Goal: Information Seeking & Learning: Check status

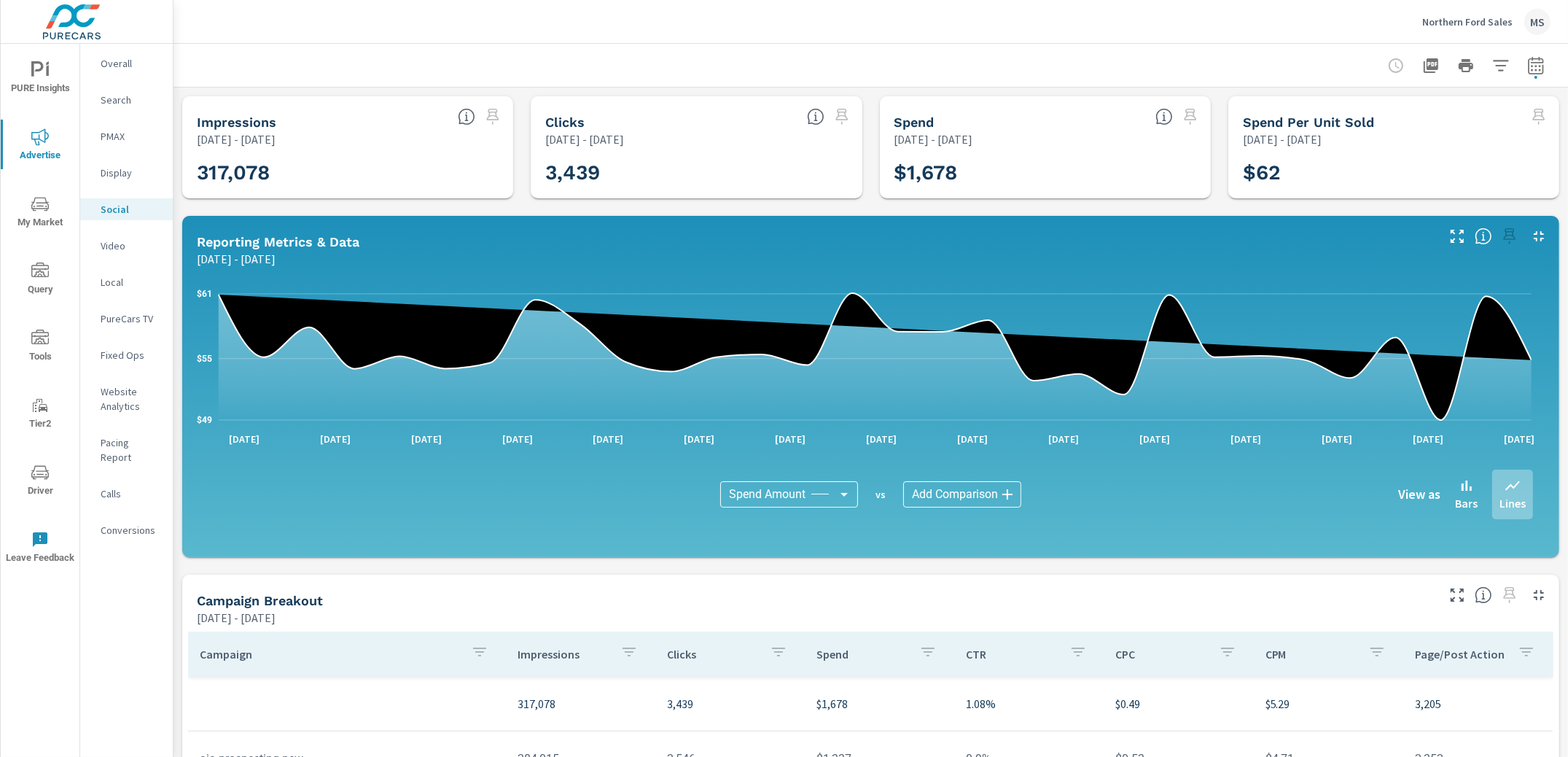
scroll to position [151, 0]
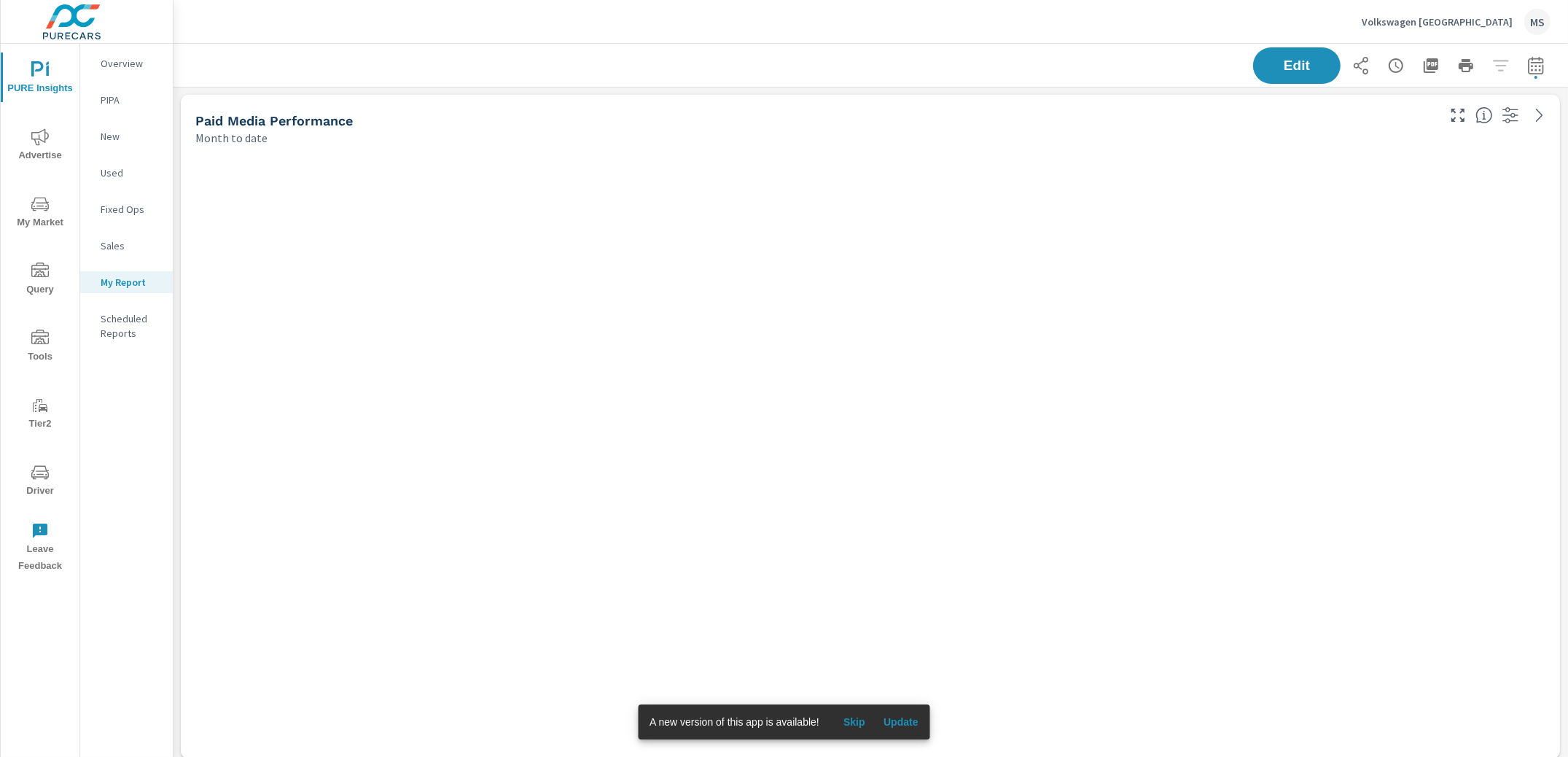
scroll to position [7, 5]
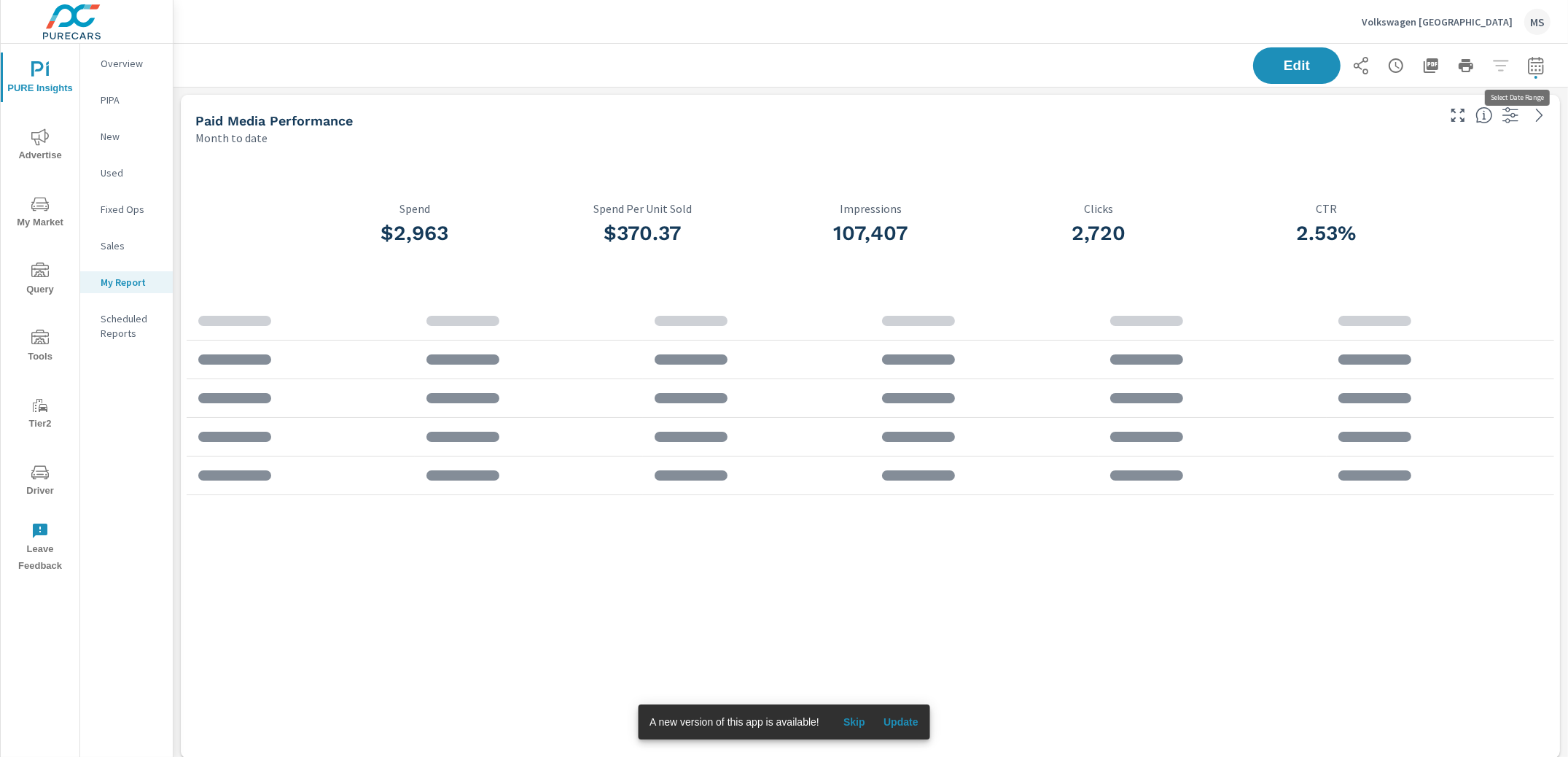
click at [1527, 69] on icon "button" at bounding box center [1536, 65] width 17 height 17
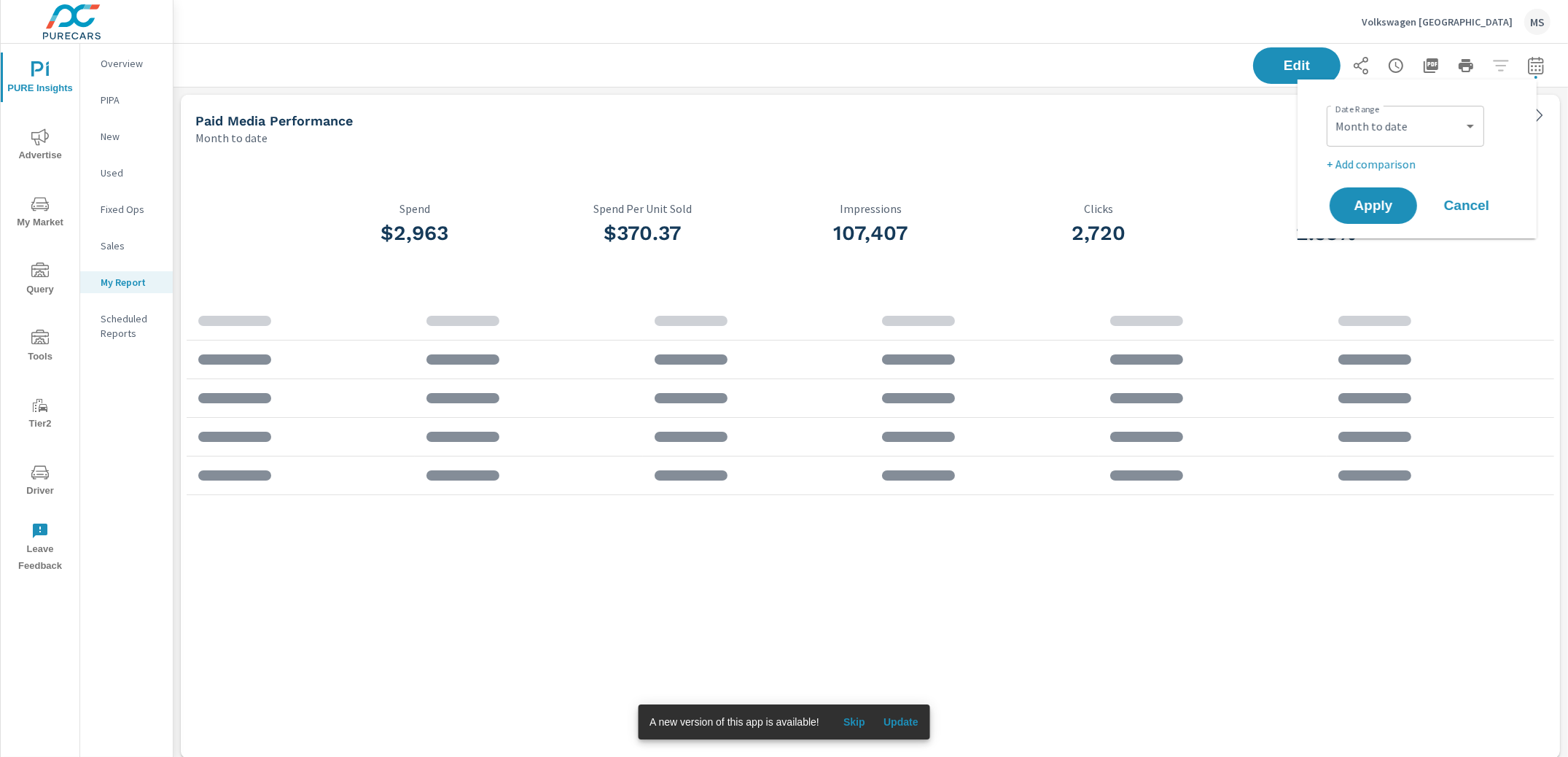
scroll to position [3388, 1409]
click at [1431, 129] on select "Custom [DATE] Last week Last 7 days Last 14 days Last 30 days Last 45 days Last…" at bounding box center [1405, 126] width 146 height 29
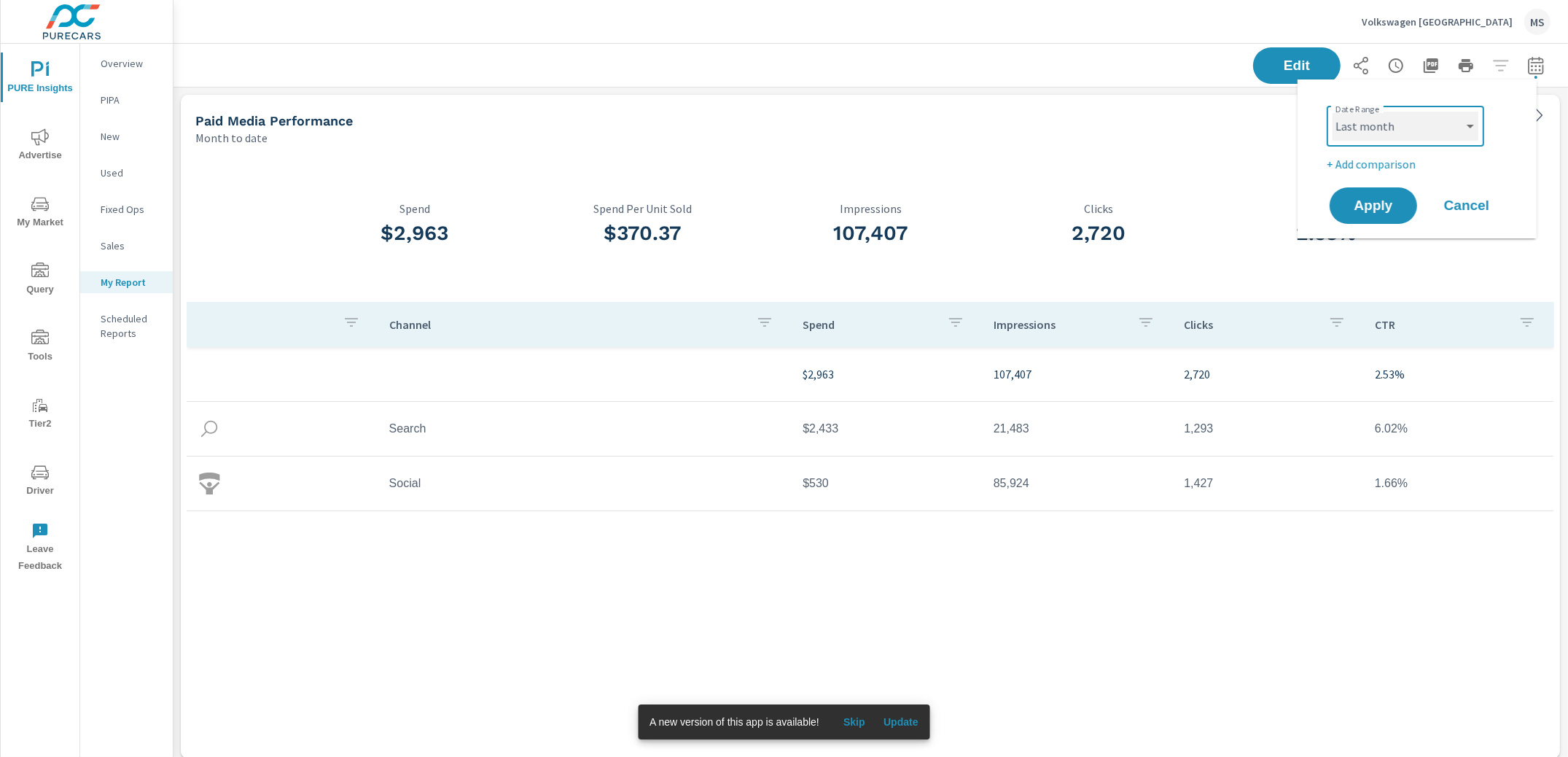
click at [1333, 111] on select "Custom [DATE] Last week Last 7 days Last 14 days Last 30 days Last 45 days Last…" at bounding box center [1405, 126] width 146 height 29
select select "Last month"
click at [1372, 200] on span "Apply" at bounding box center [1373, 206] width 60 height 14
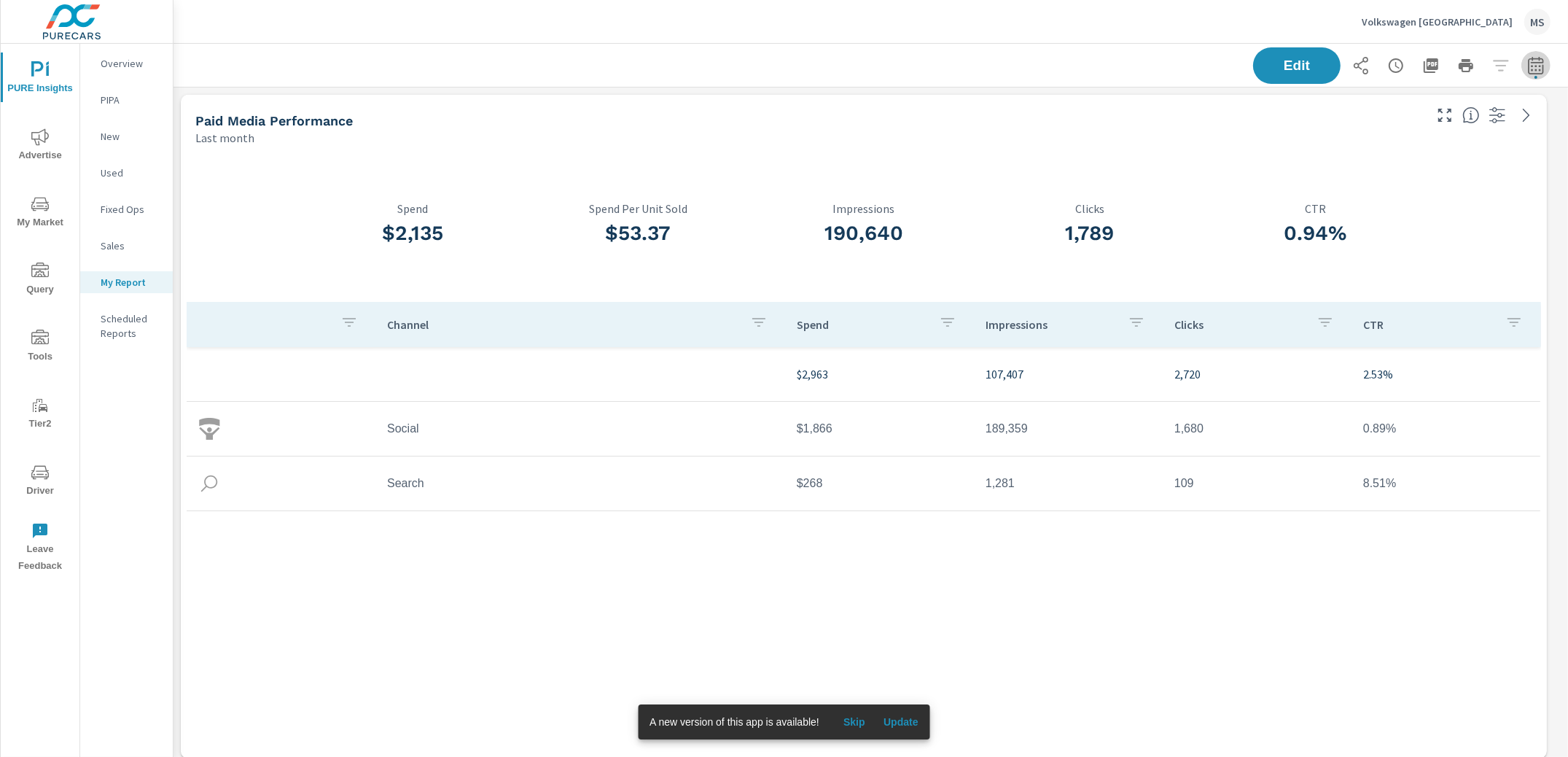
click at [1527, 63] on icon "button" at bounding box center [1536, 65] width 17 height 17
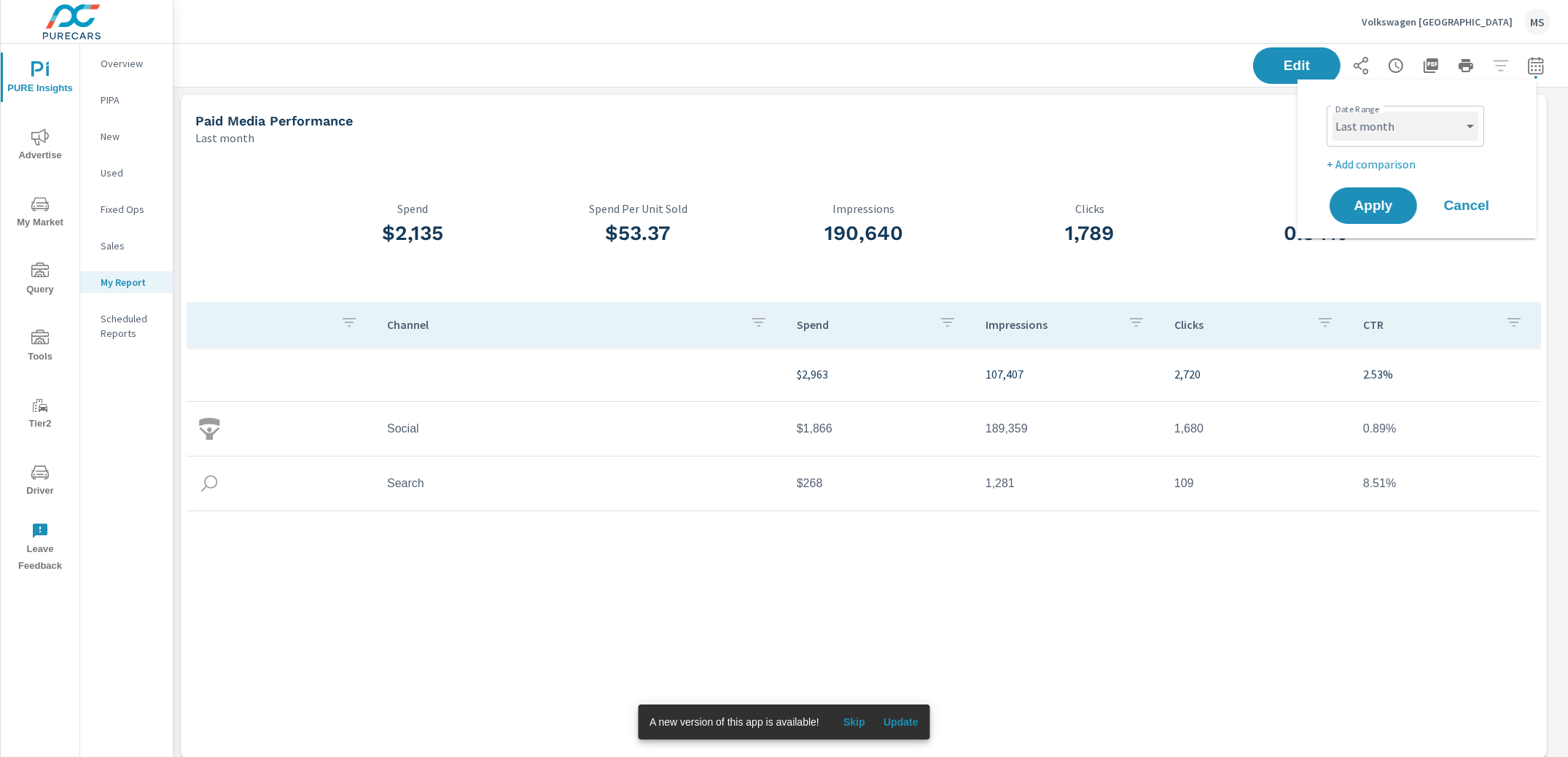
click at [1360, 131] on select "Custom [DATE] Last week Last 7 days Last 14 days Last 30 days Last 45 days Last…" at bounding box center [1405, 126] width 146 height 29
click at [1333, 111] on select "Custom [DATE] Last week Last 7 days Last 14 days Last 30 days Last 45 days Last…" at bounding box center [1405, 126] width 146 height 29
select select "custom"
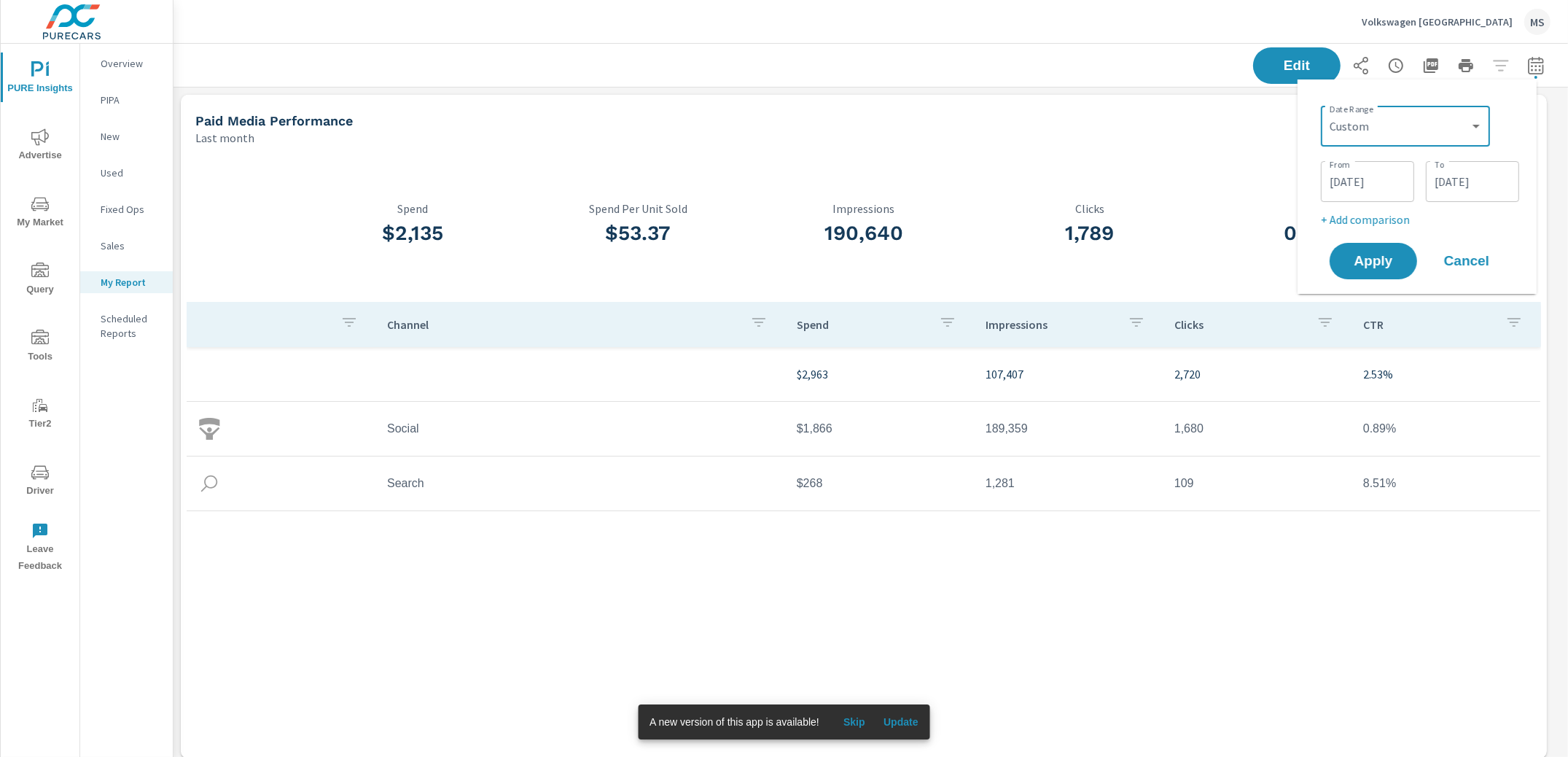
click at [1363, 177] on input "[DATE]" at bounding box center [1368, 181] width 82 height 29
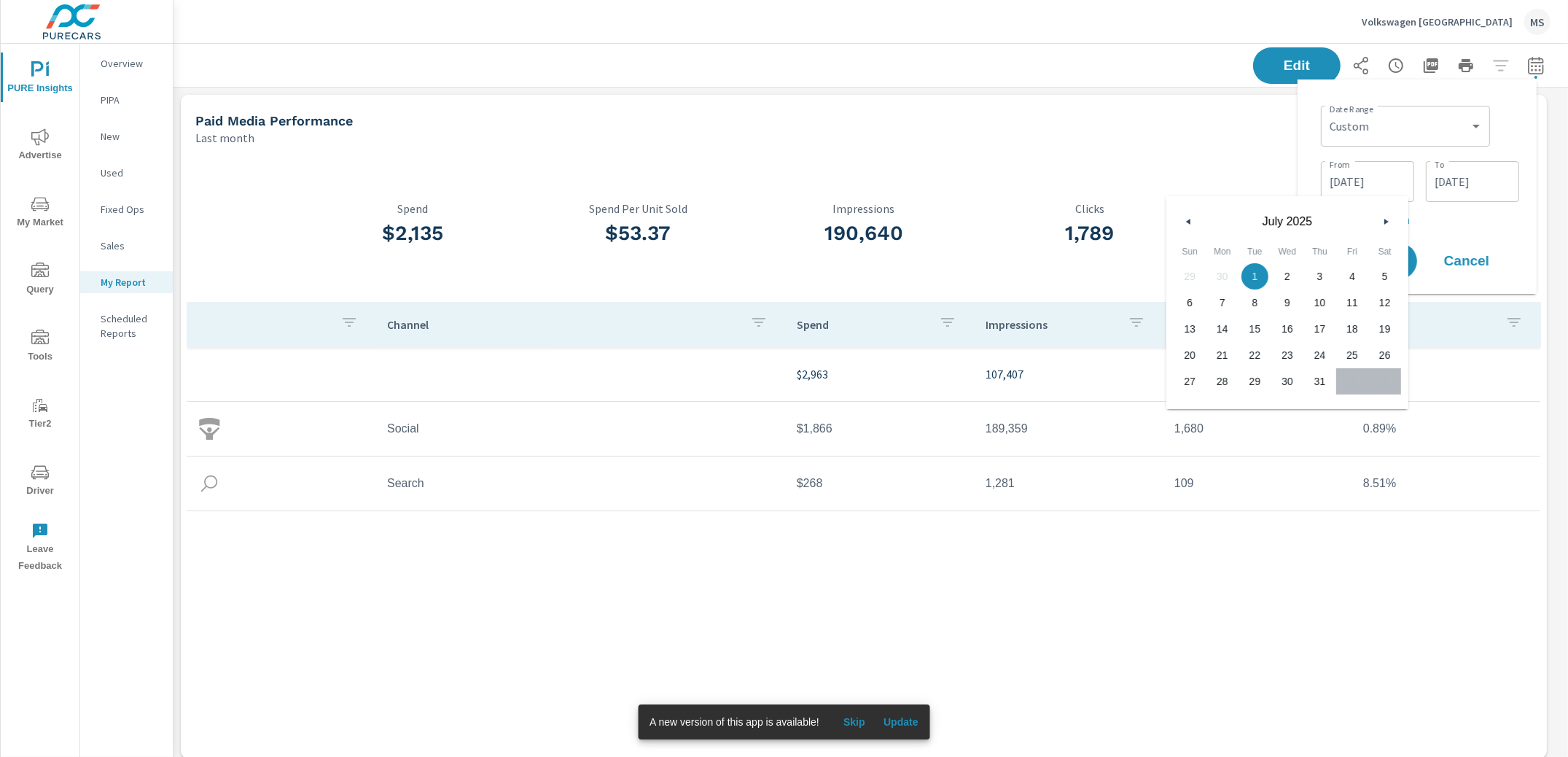
click at [1248, 304] on span "8" at bounding box center [1255, 302] width 33 height 19
click at [1225, 303] on span "7" at bounding box center [1223, 302] width 33 height 19
type input "[DATE]"
click at [1529, 23] on div "MS" at bounding box center [1538, 22] width 27 height 27
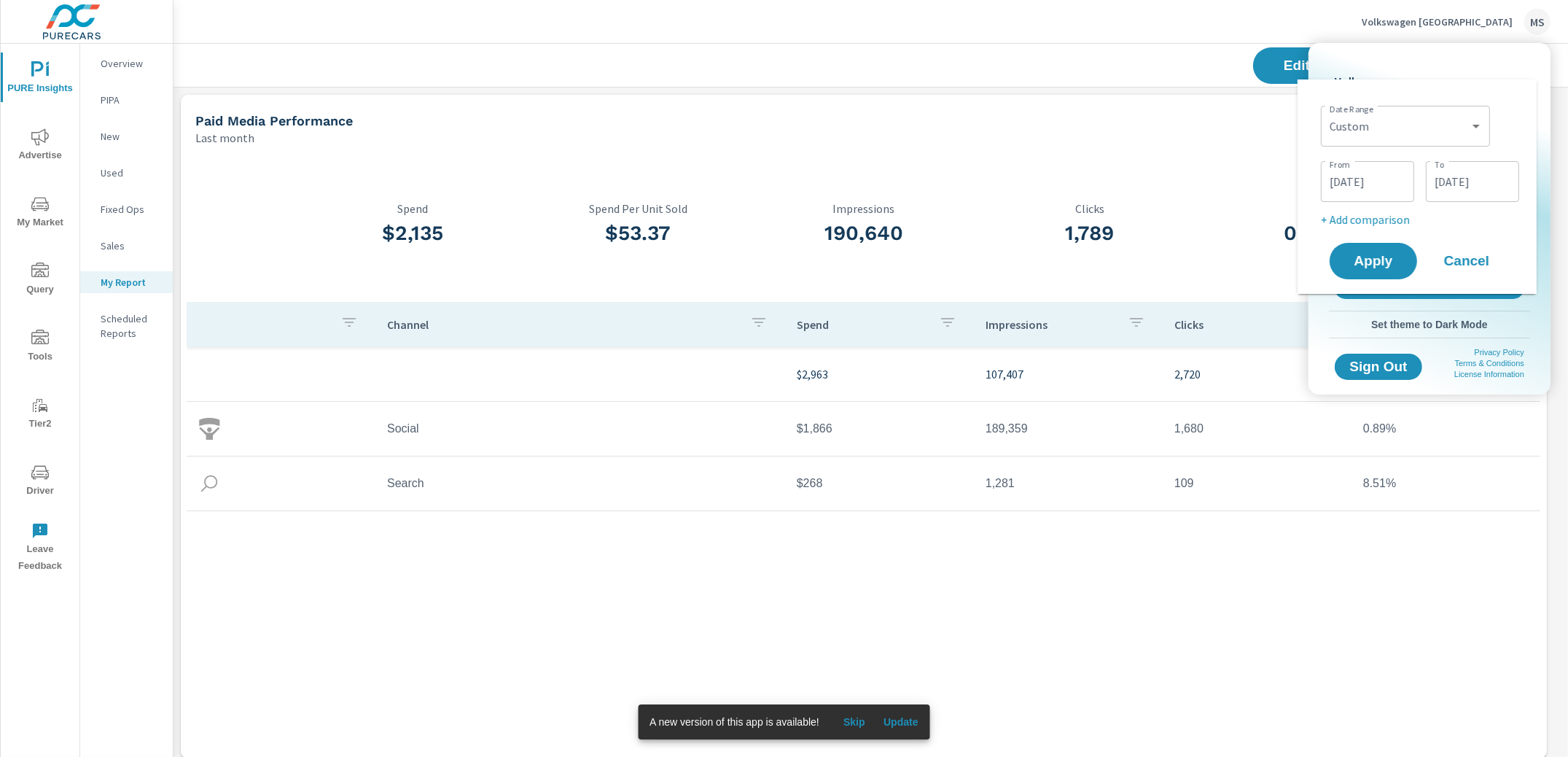
click at [1479, 260] on span "Cancel" at bounding box center [1467, 260] width 58 height 13
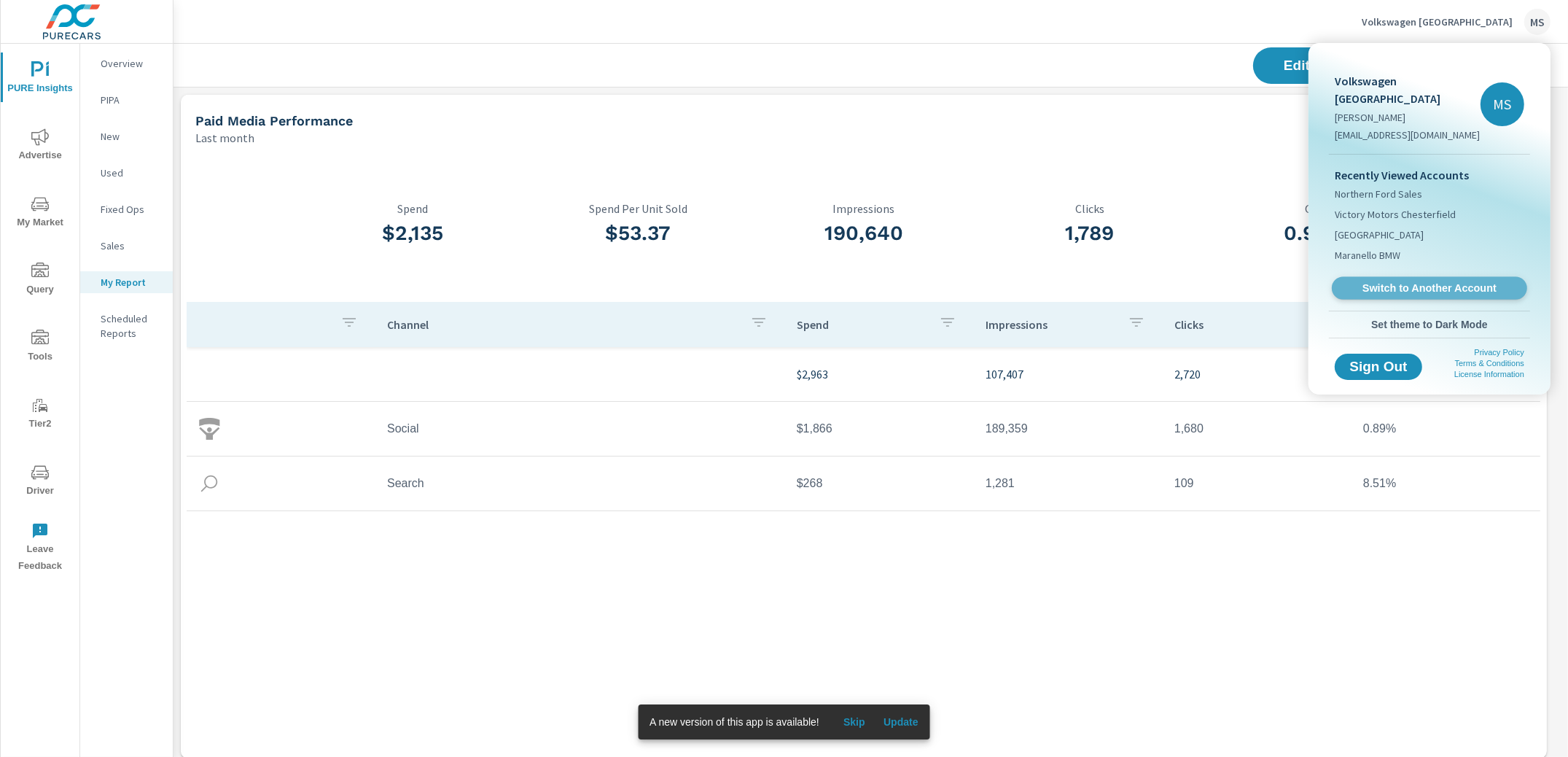
click at [1405, 281] on span "Switch to Another Account" at bounding box center [1429, 288] width 179 height 14
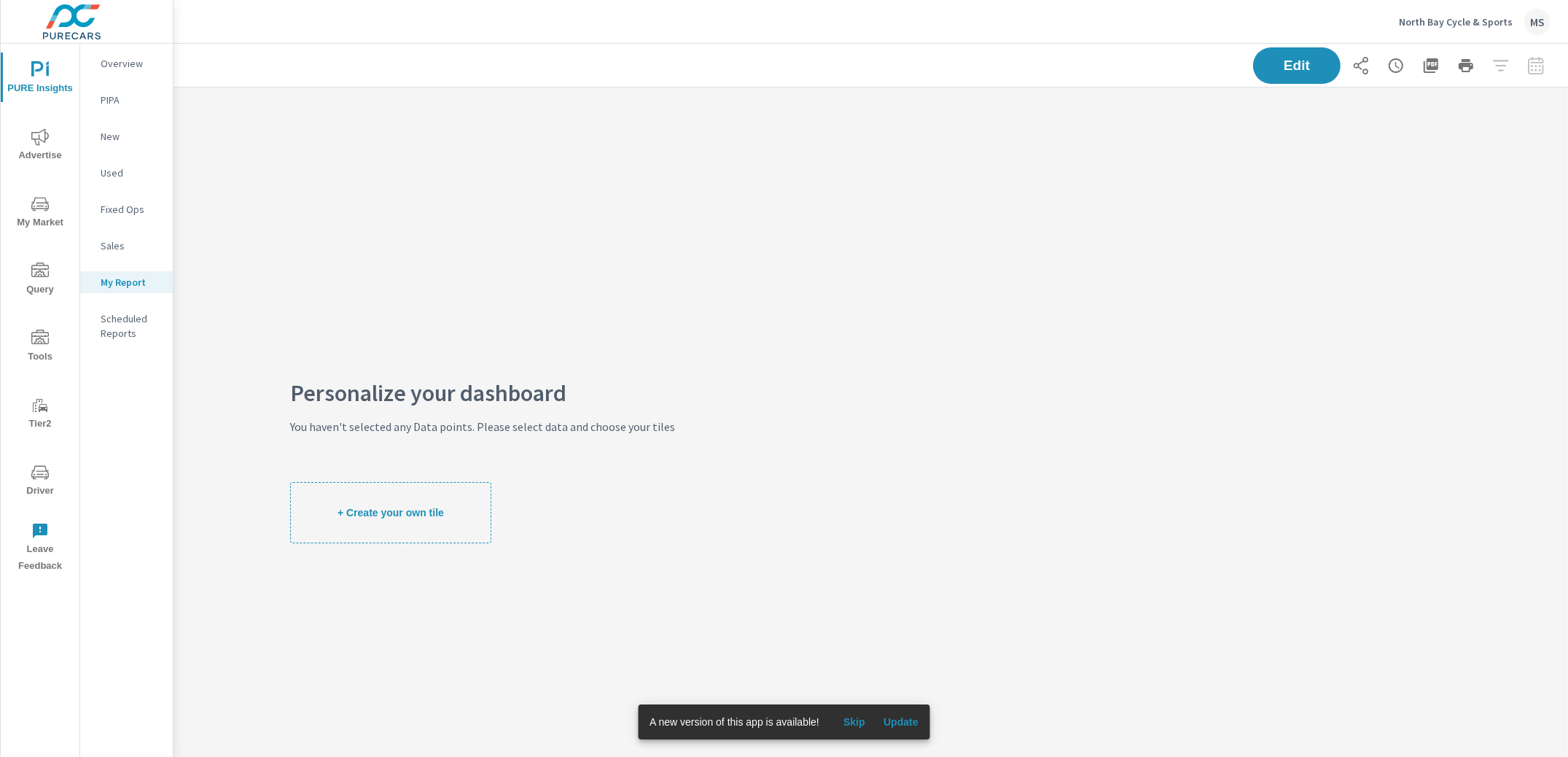
click at [42, 75] on icon "nav menu" at bounding box center [40, 70] width 17 height 17
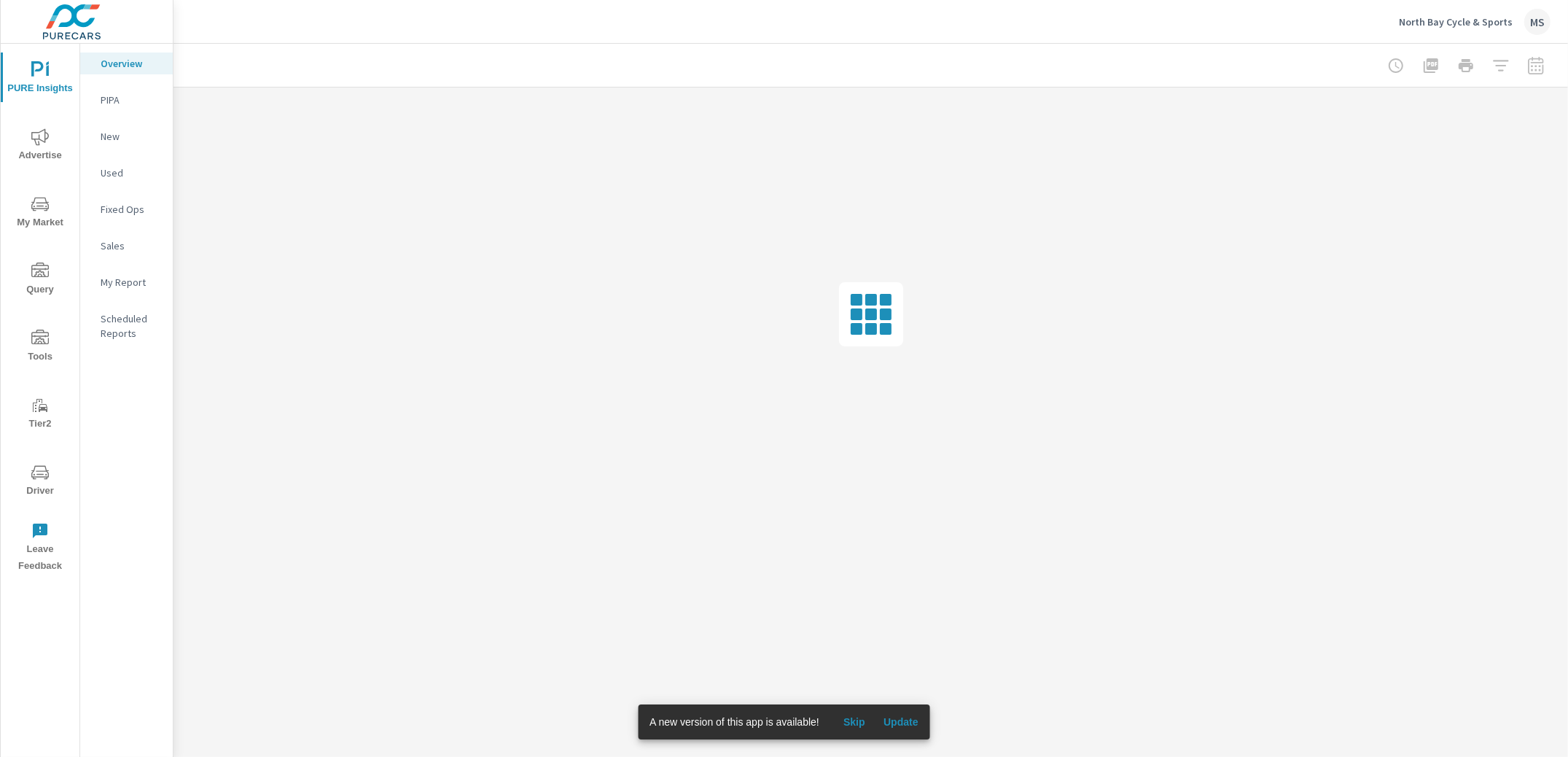
click at [1539, 68] on div at bounding box center [1466, 65] width 169 height 29
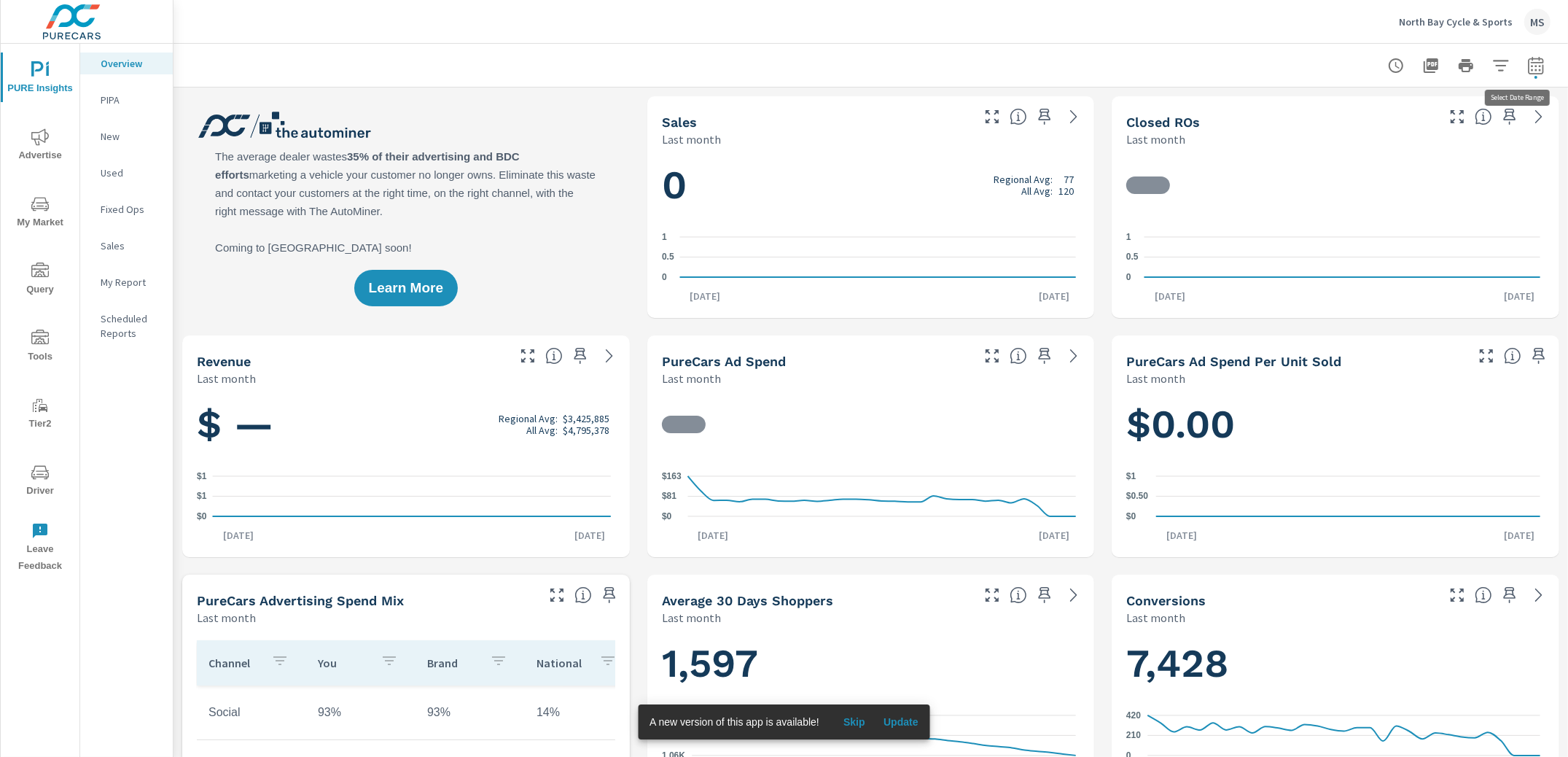
click at [1527, 68] on icon "button" at bounding box center [1536, 65] width 17 height 17
click at [1376, 122] on select "Custom [DATE] Last week Last 7 days Last 14 days Last 30 days Last 45 days Last…" at bounding box center [1405, 126] width 146 height 29
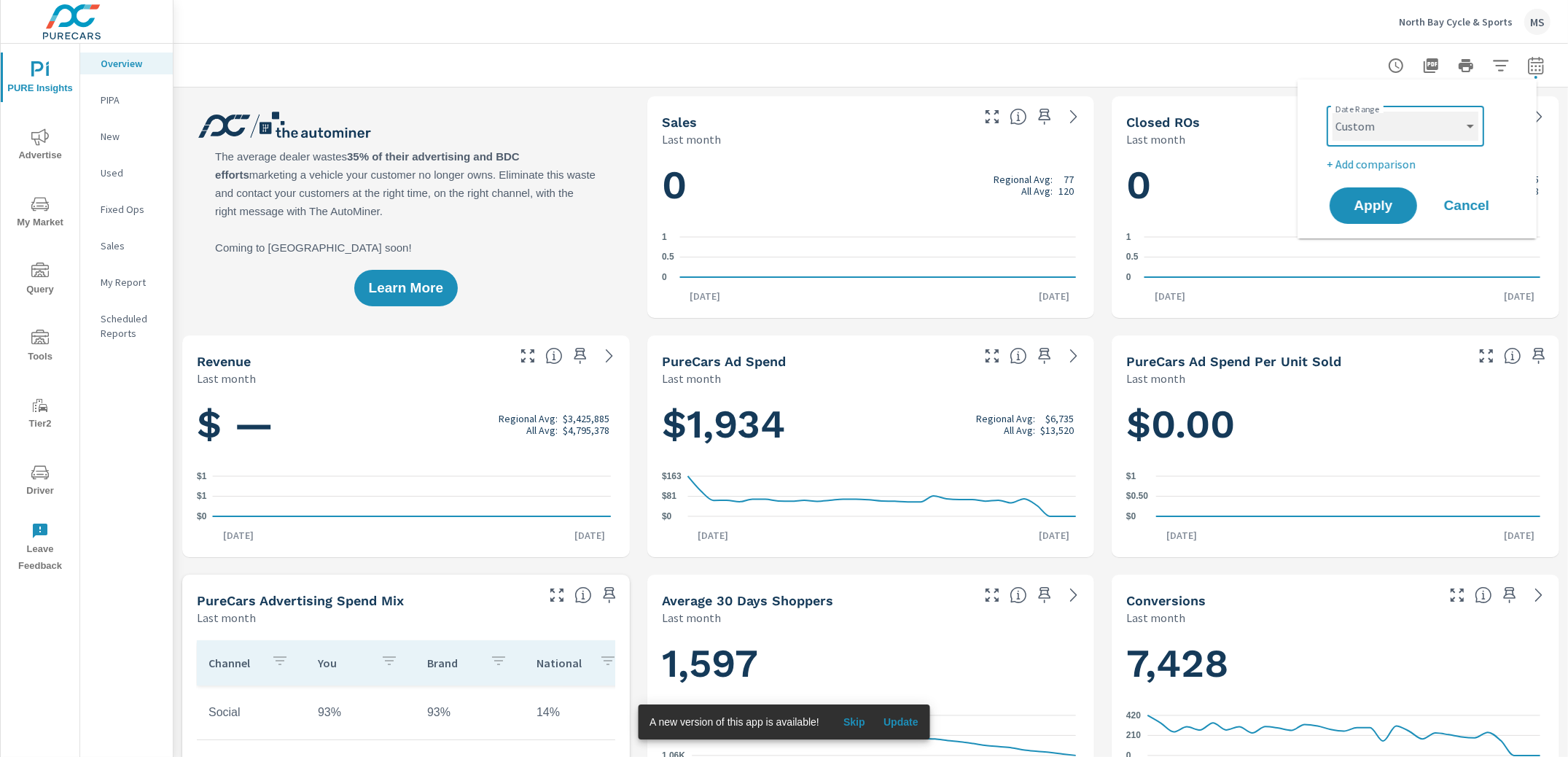
click at [1333, 111] on select "Custom [DATE] Last week Last 7 days Last 14 days Last 30 days Last 45 days Last…" at bounding box center [1405, 126] width 146 height 29
select select "custom"
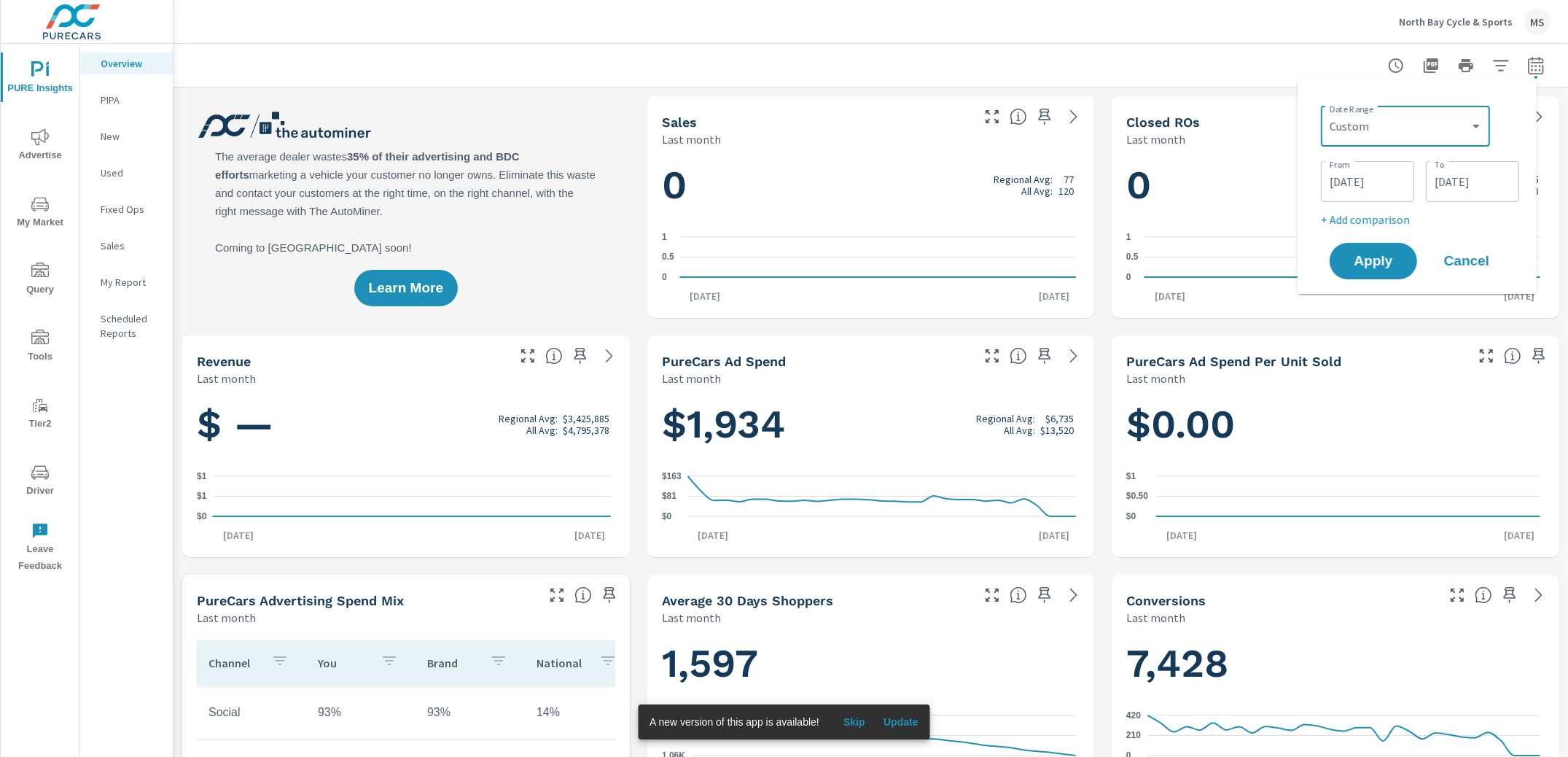
click at [1361, 172] on input "[DATE]" at bounding box center [1368, 181] width 82 height 29
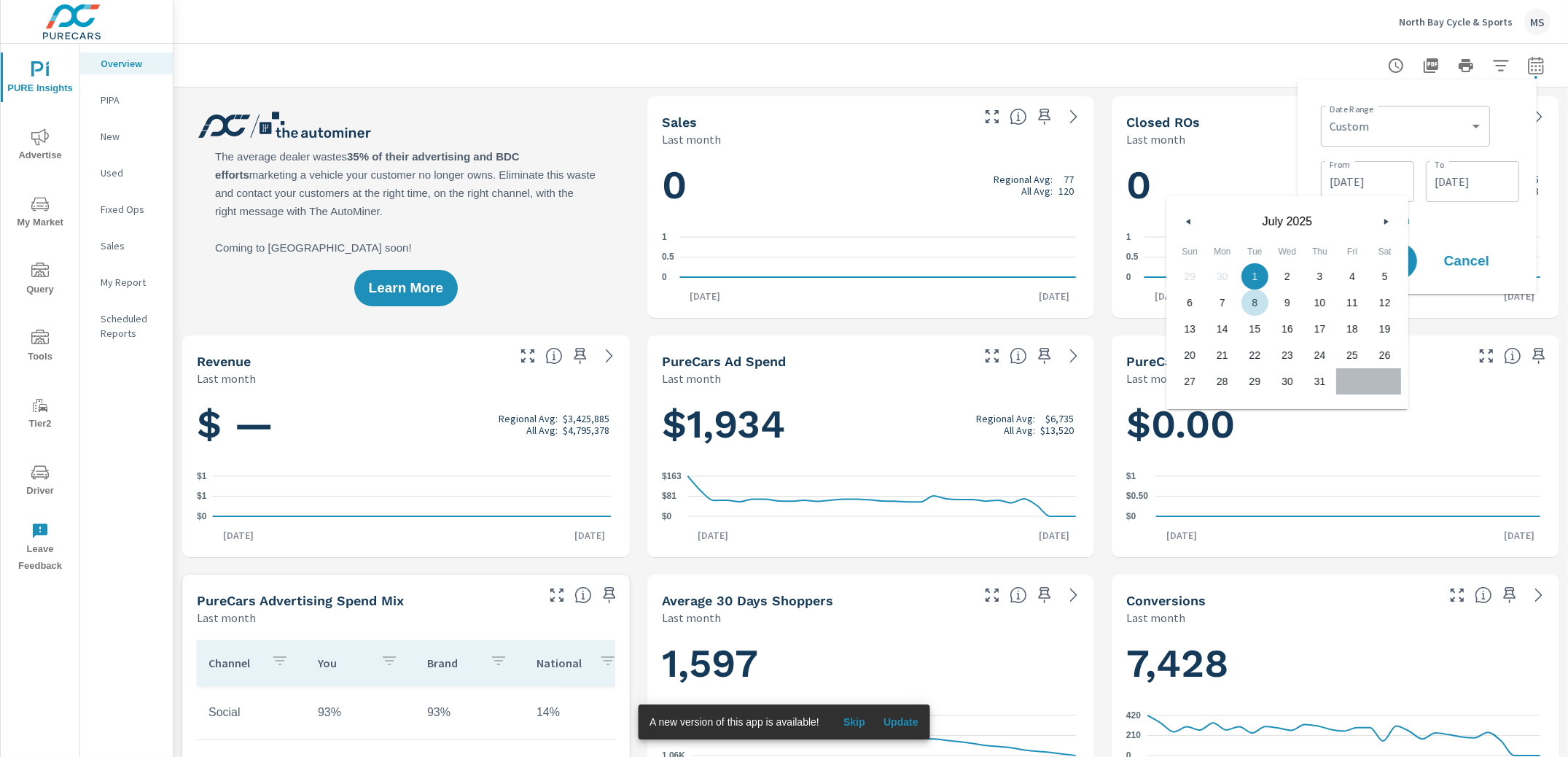
click at [1249, 302] on span "8" at bounding box center [1255, 302] width 33 height 19
click at [1220, 302] on span "7" at bounding box center [1223, 302] width 33 height 19
click at [1318, 380] on span "31" at bounding box center [1320, 381] width 33 height 19
click at [1221, 294] on span "7" at bounding box center [1223, 302] width 33 height 19
type input "[DATE]"
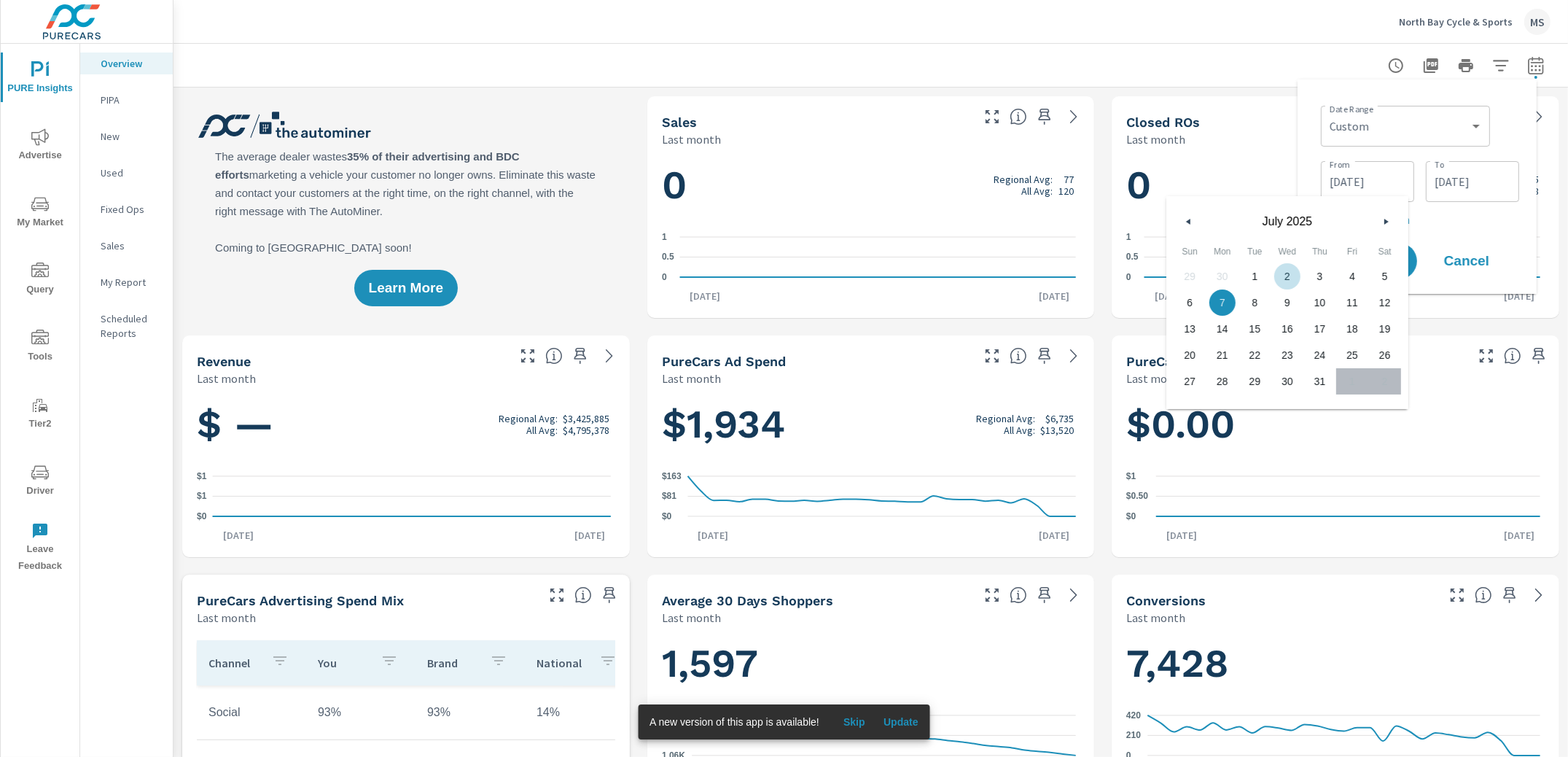
click at [1510, 170] on input "[DATE]" at bounding box center [1472, 181] width 82 height 29
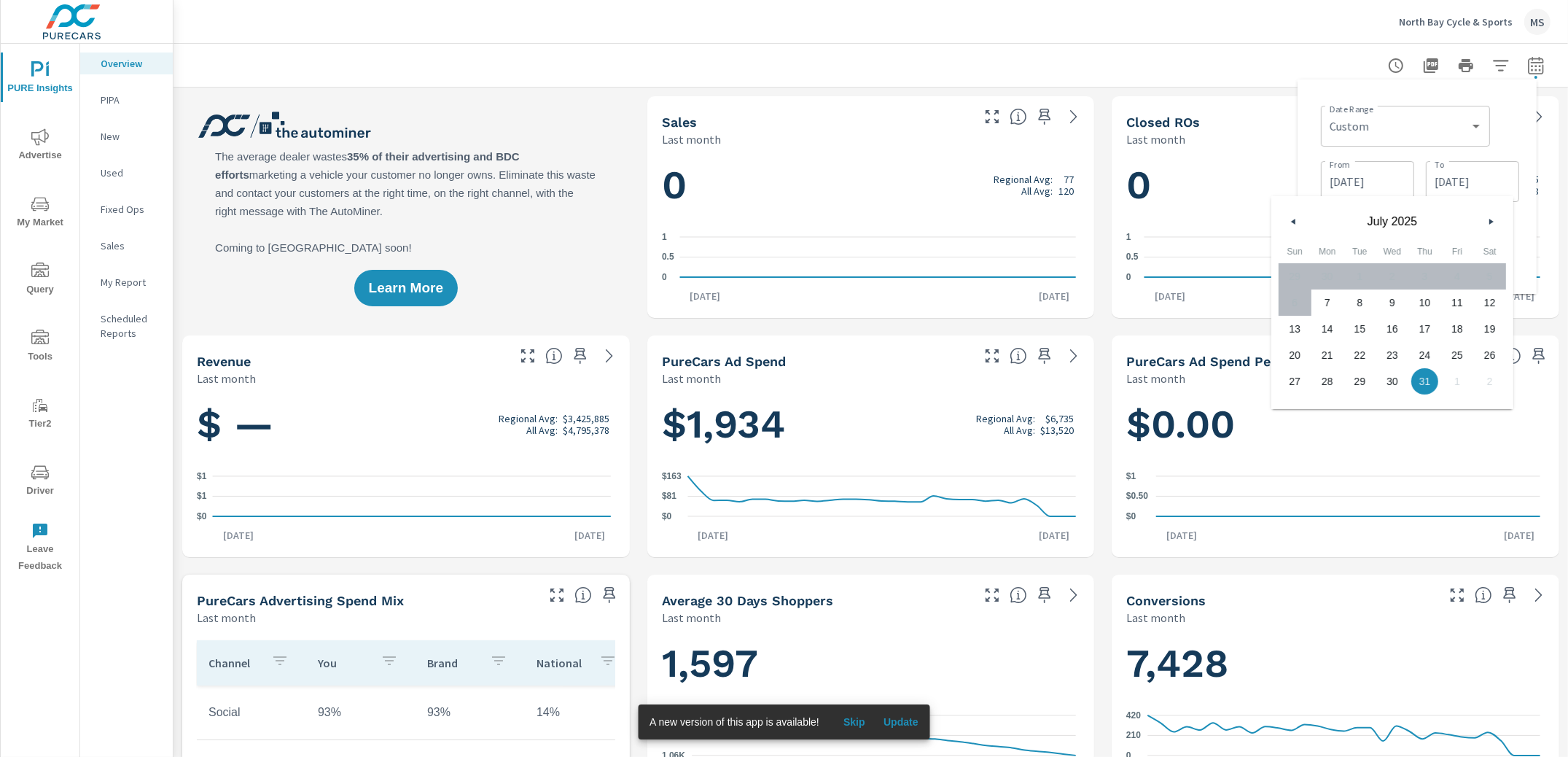
click at [1480, 95] on div "Date Range Custom Yesterday Last week Last 7 days Last 14 days Last 30 days Las…" at bounding box center [1417, 186] width 216 height 191
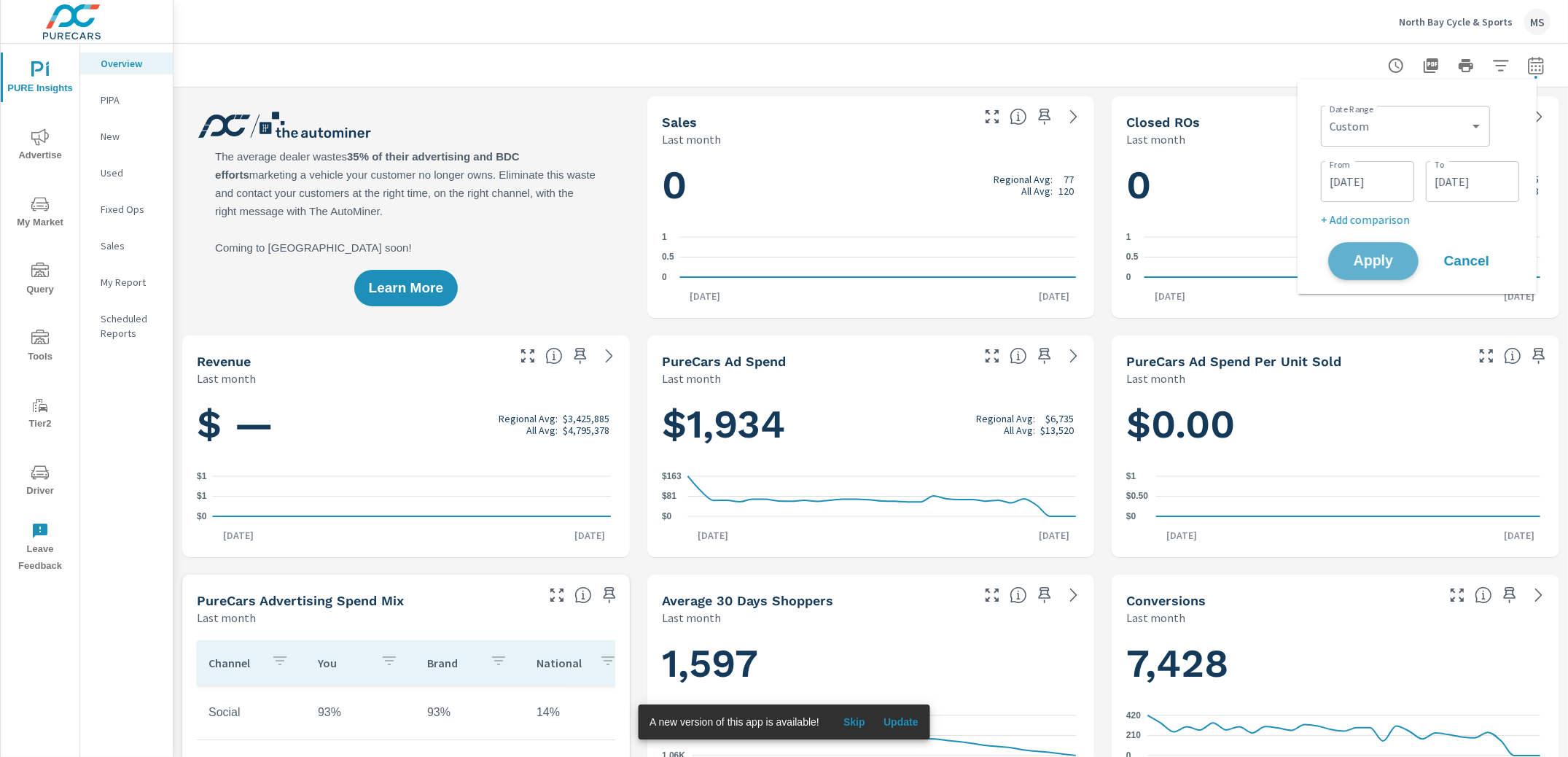
click at [1389, 254] on span "Apply" at bounding box center [1373, 261] width 60 height 14
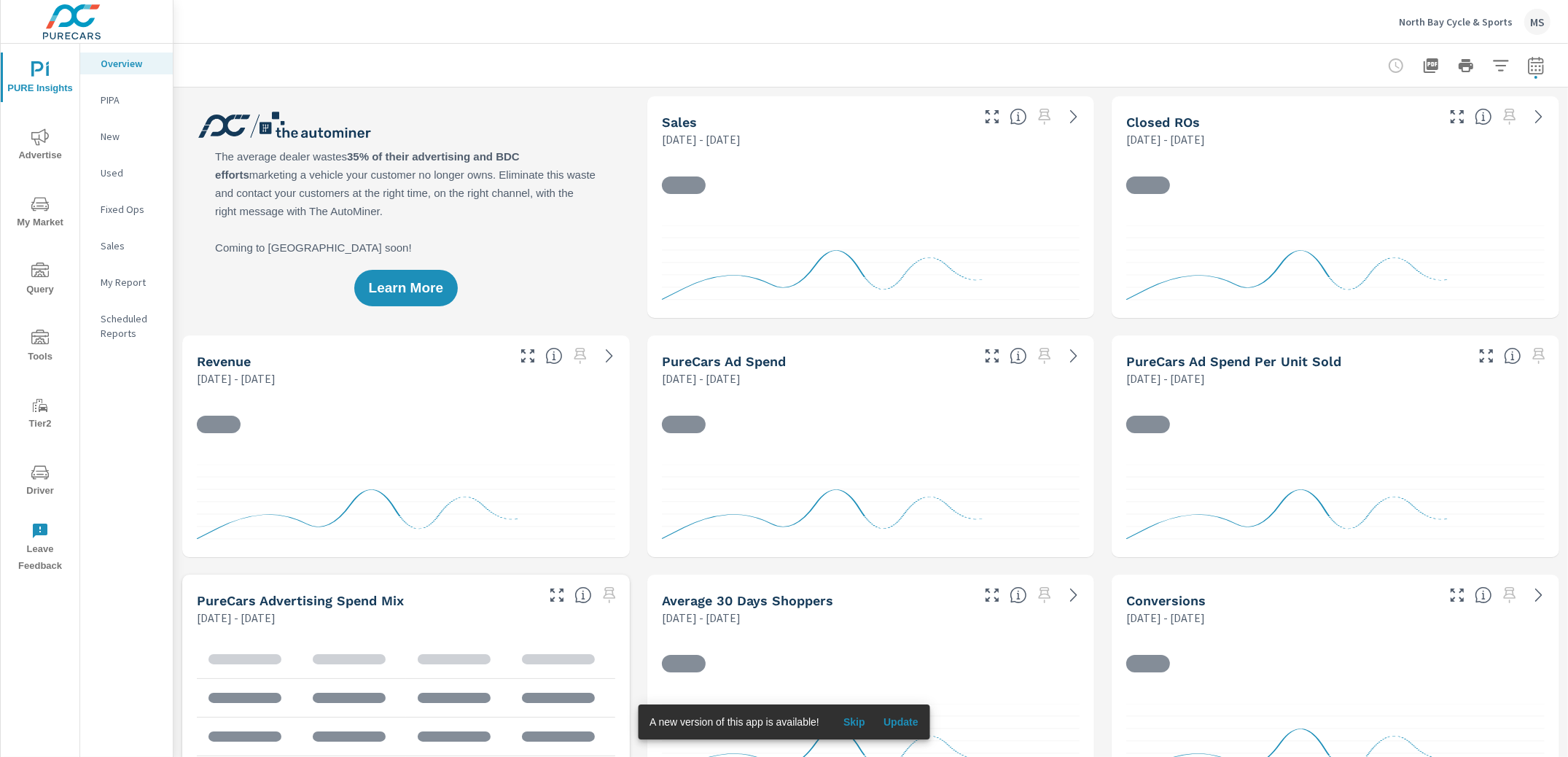
scroll to position [1, 0]
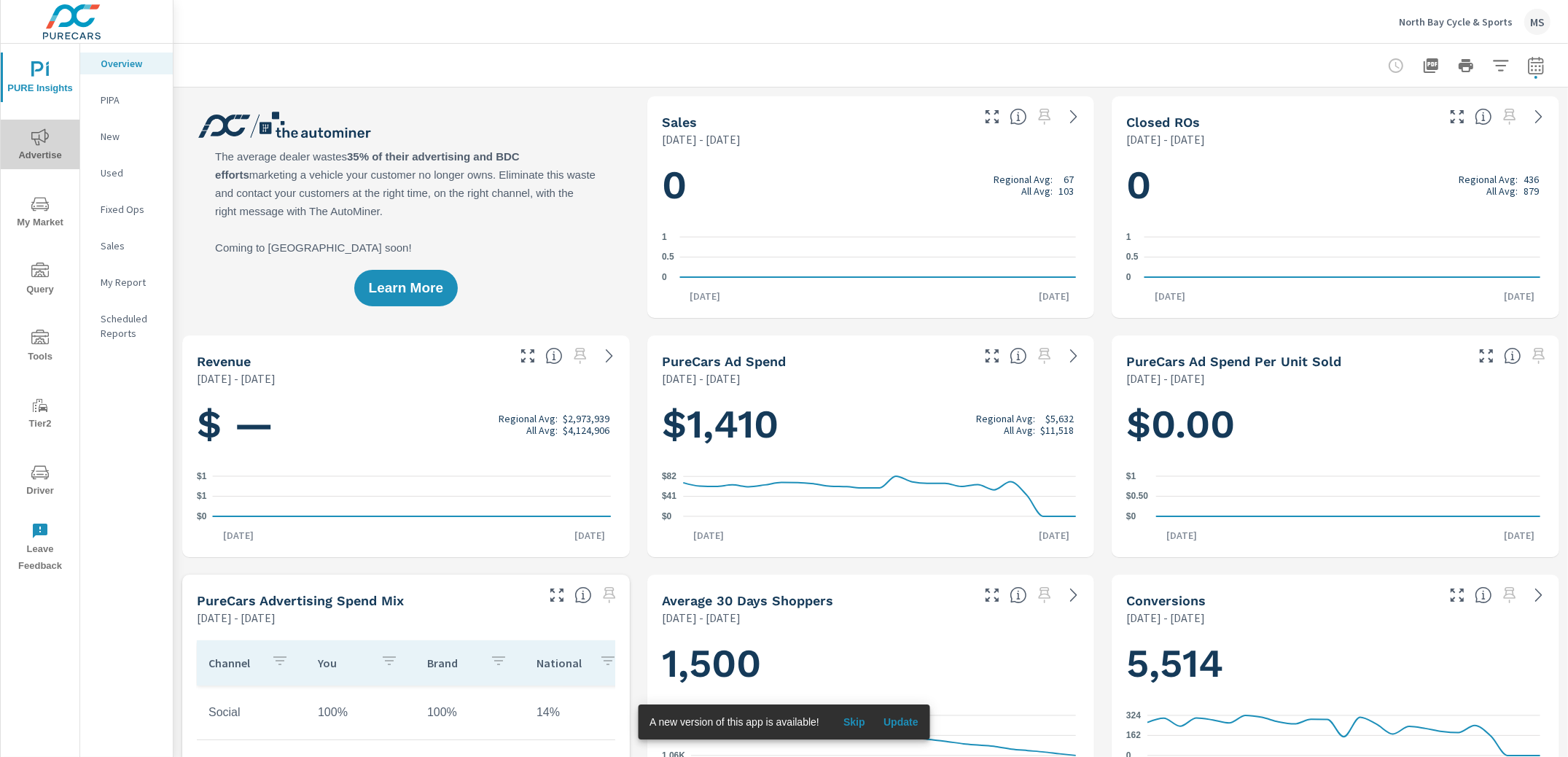
click at [40, 152] on span "Advertise" at bounding box center [41, 147] width 70 height 36
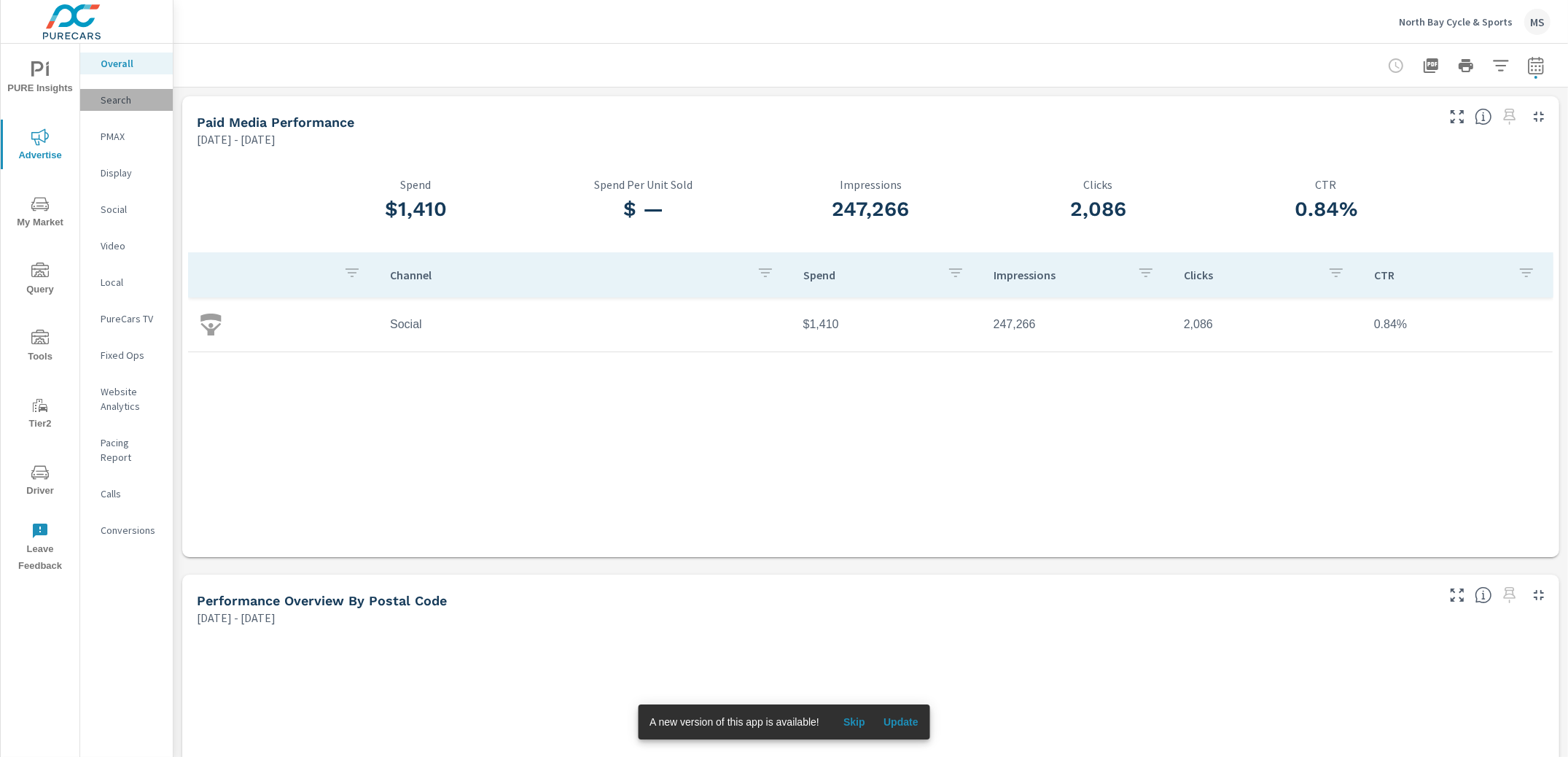
click at [124, 101] on p "Search" at bounding box center [131, 100] width 61 height 15
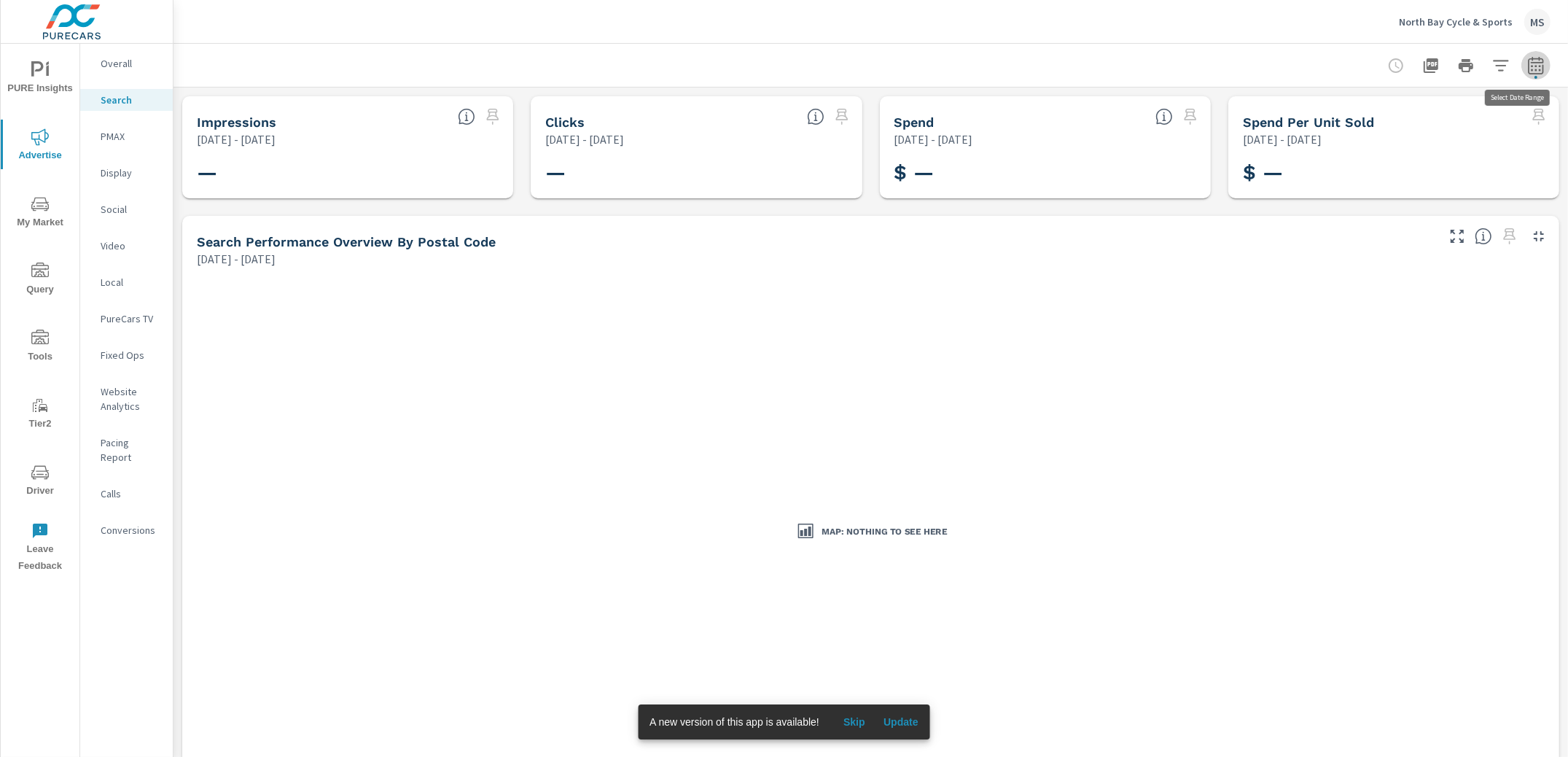
click at [1528, 58] on icon "button" at bounding box center [1536, 65] width 16 height 17
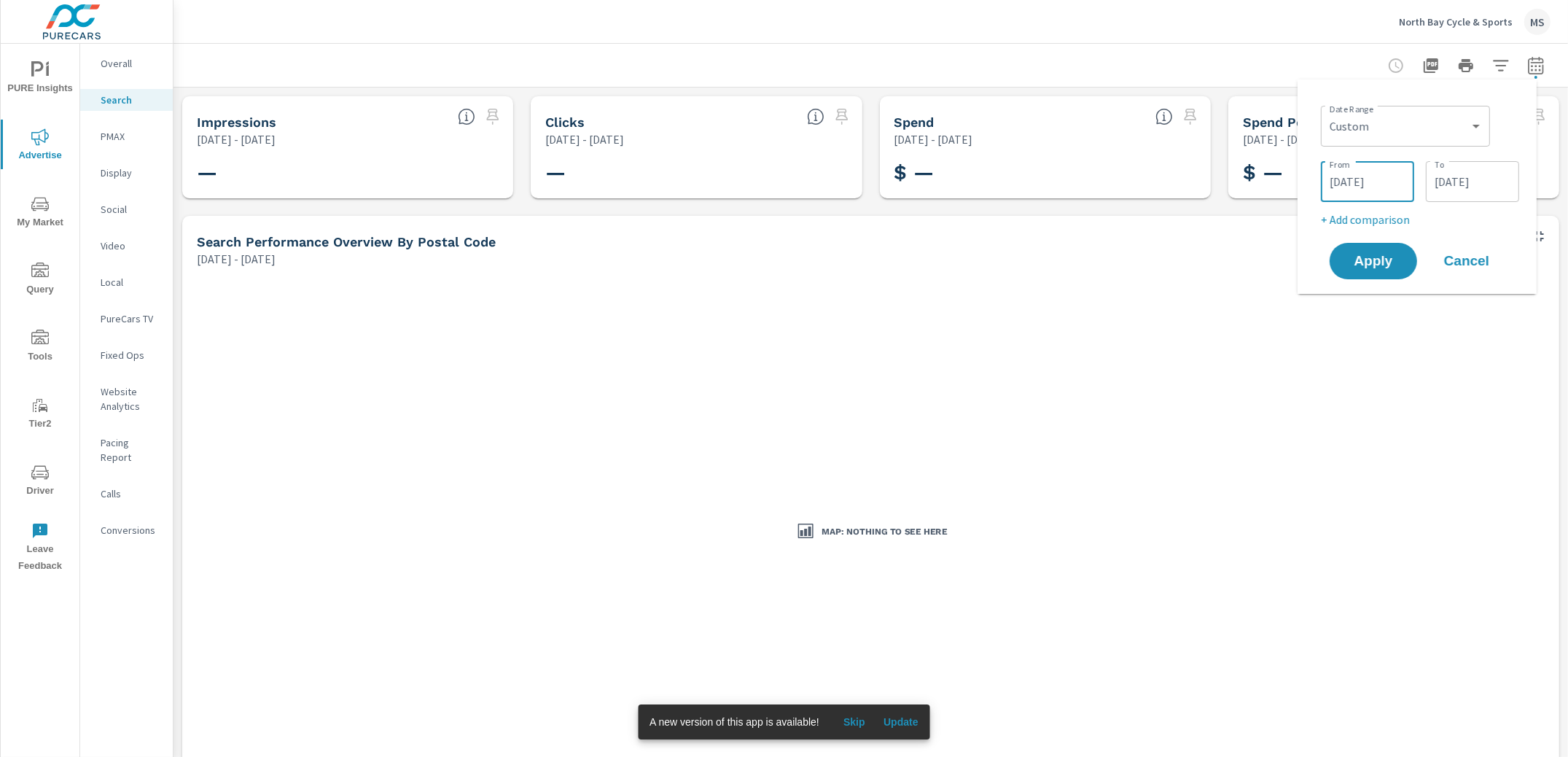
click at [1352, 183] on input "[DATE]" at bounding box center [1368, 181] width 82 height 29
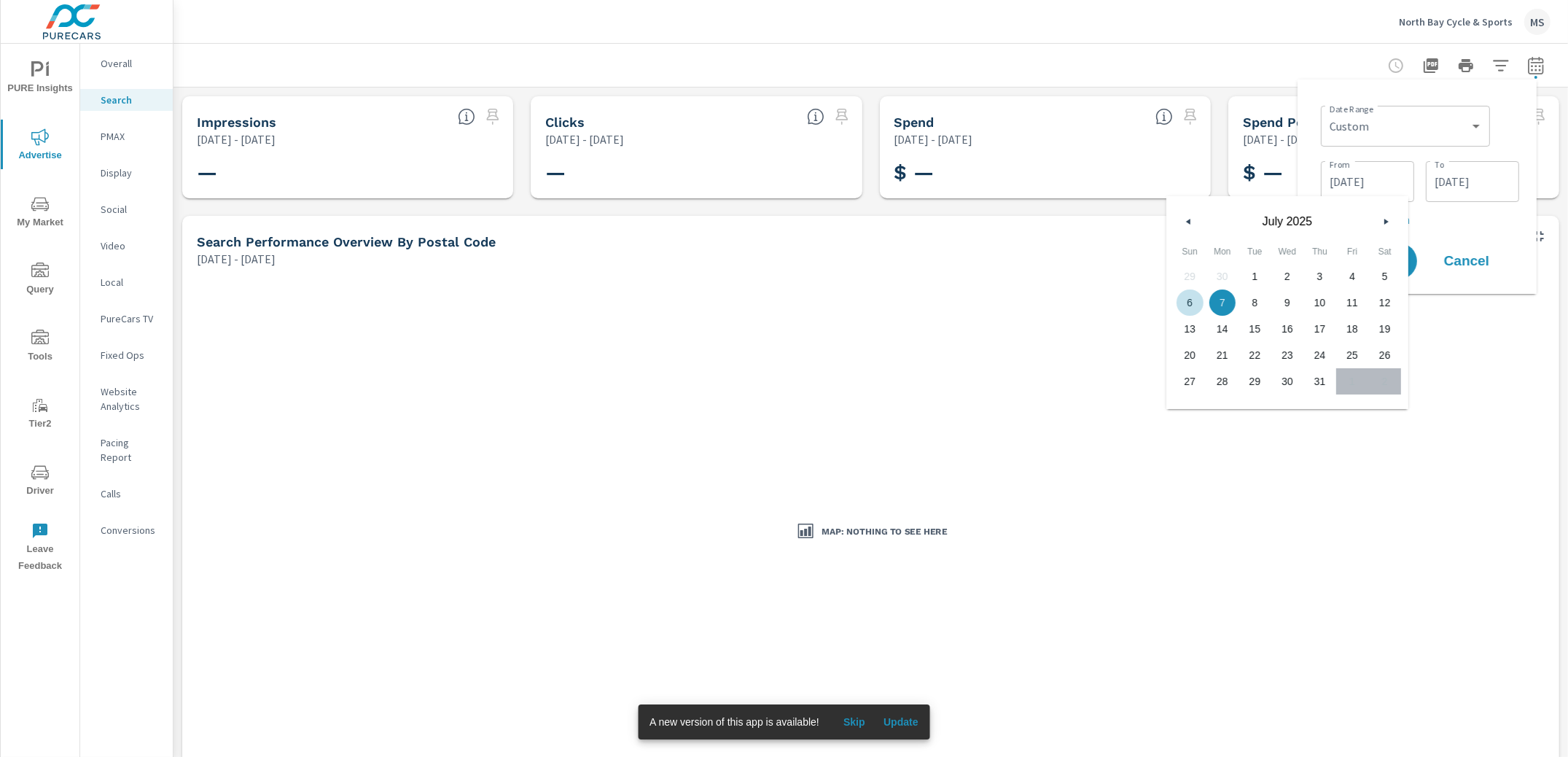
click at [1196, 299] on span "6" at bounding box center [1190, 302] width 33 height 19
type input "07/06/2025"
click at [1412, 255] on button "Apply" at bounding box center [1374, 260] width 90 height 38
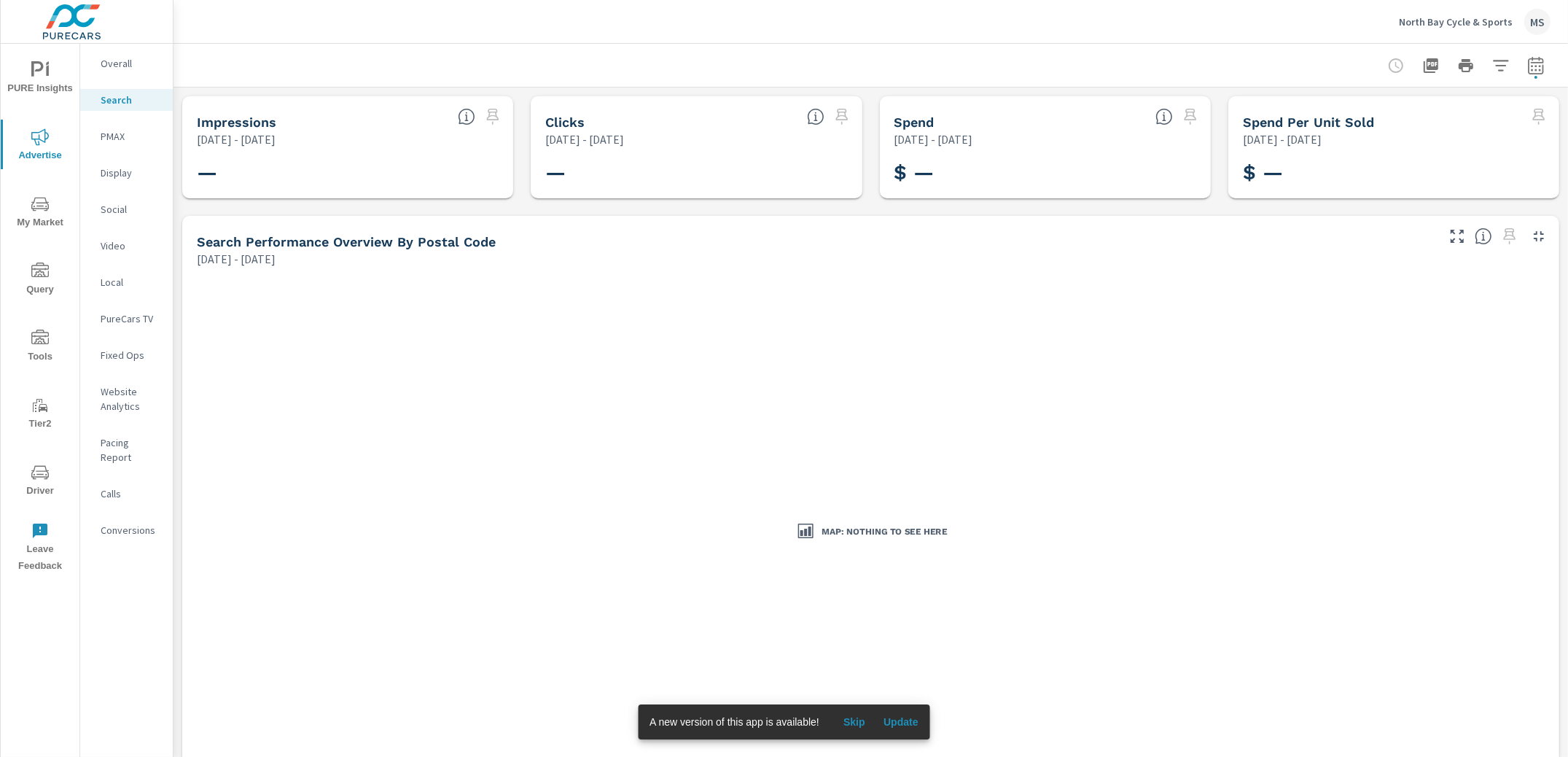
click at [1527, 63] on icon "button" at bounding box center [1536, 65] width 17 height 17
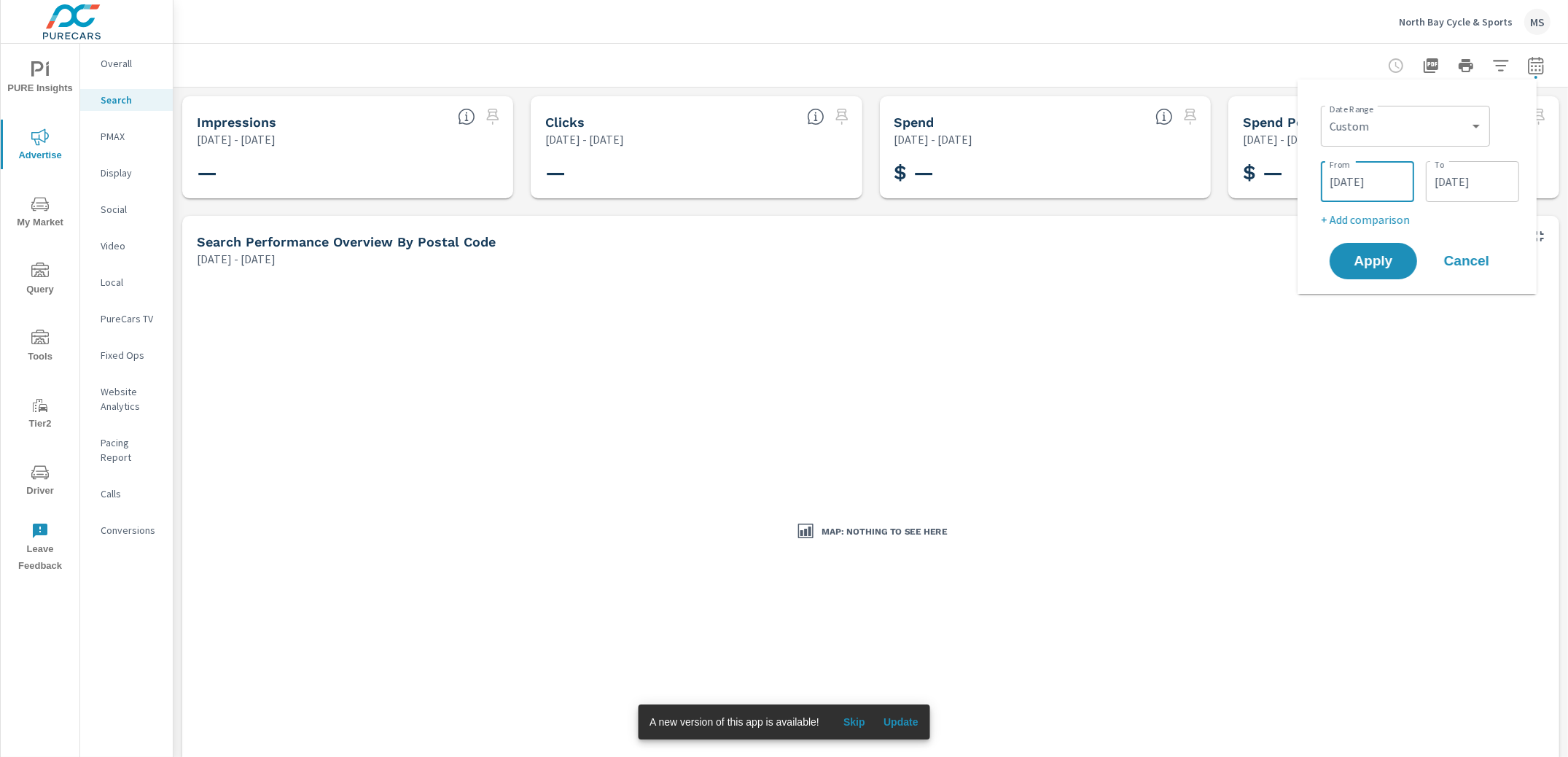
click at [1361, 168] on input "07/06/2025" at bounding box center [1368, 181] width 82 height 29
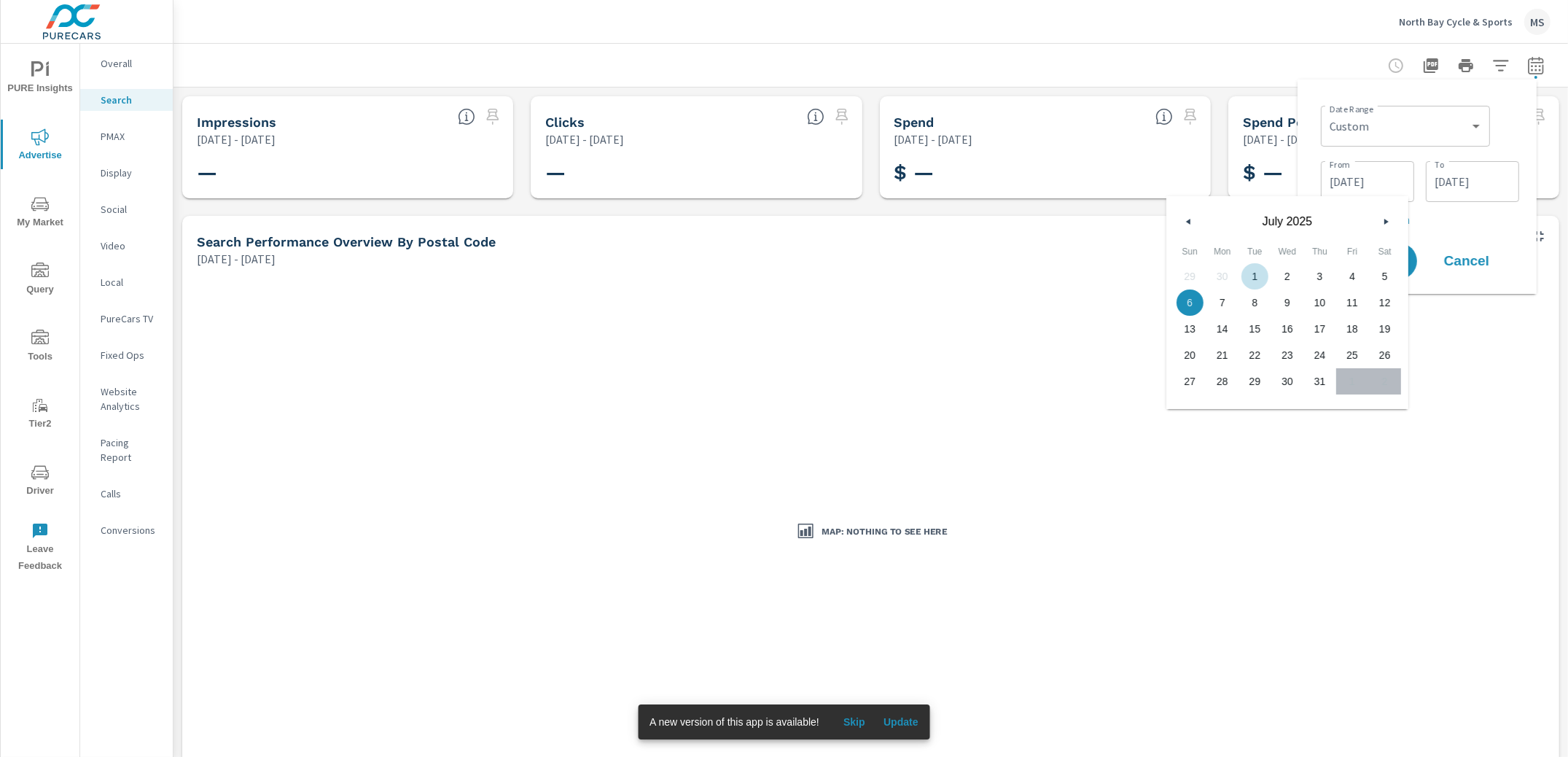
click at [1254, 268] on span "1" at bounding box center [1255, 276] width 33 height 19
type input "[DATE]"
click at [1382, 58] on div at bounding box center [1466, 65] width 169 height 29
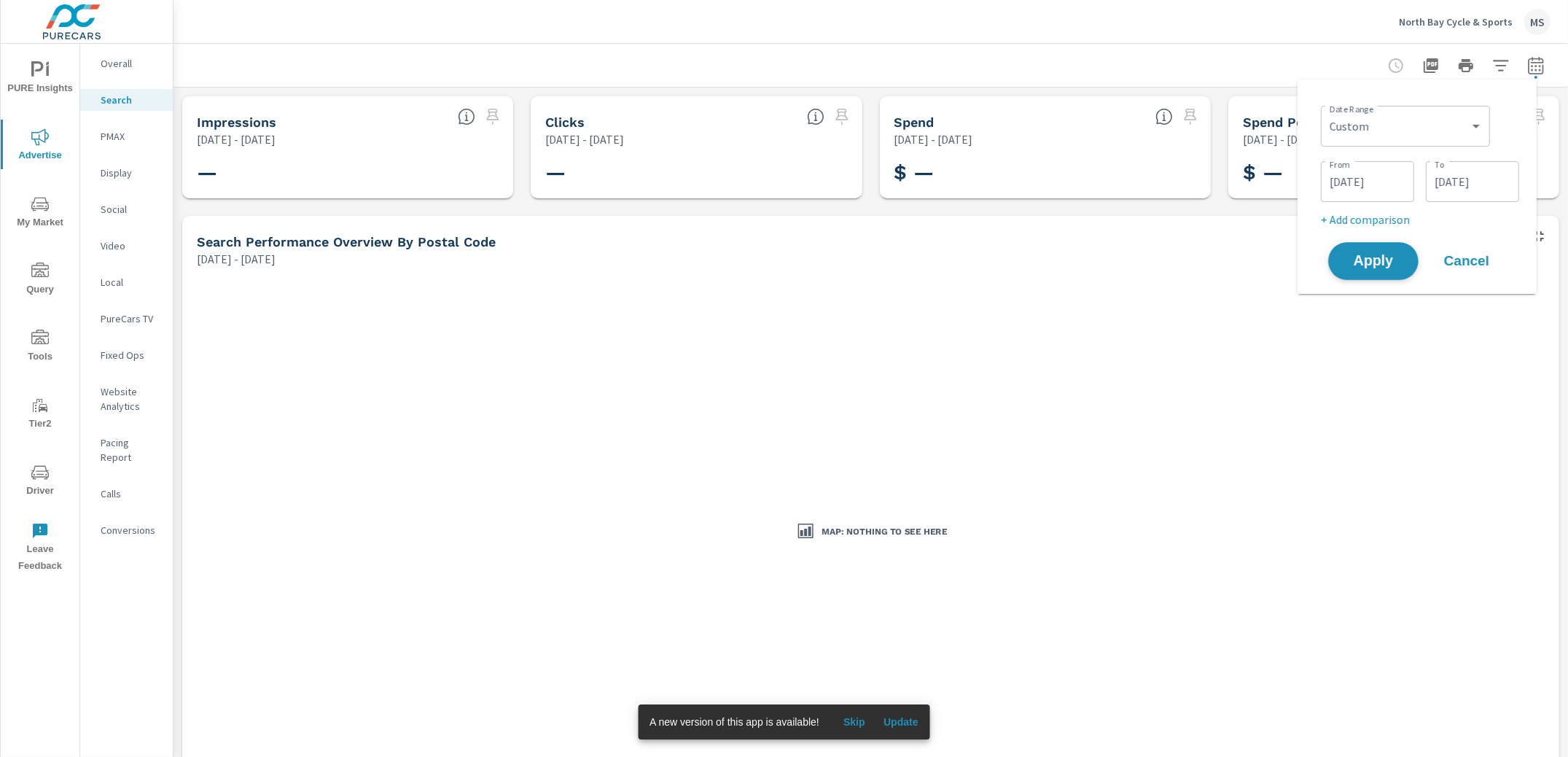
click at [1392, 266] on span "Apply" at bounding box center [1373, 261] width 60 height 14
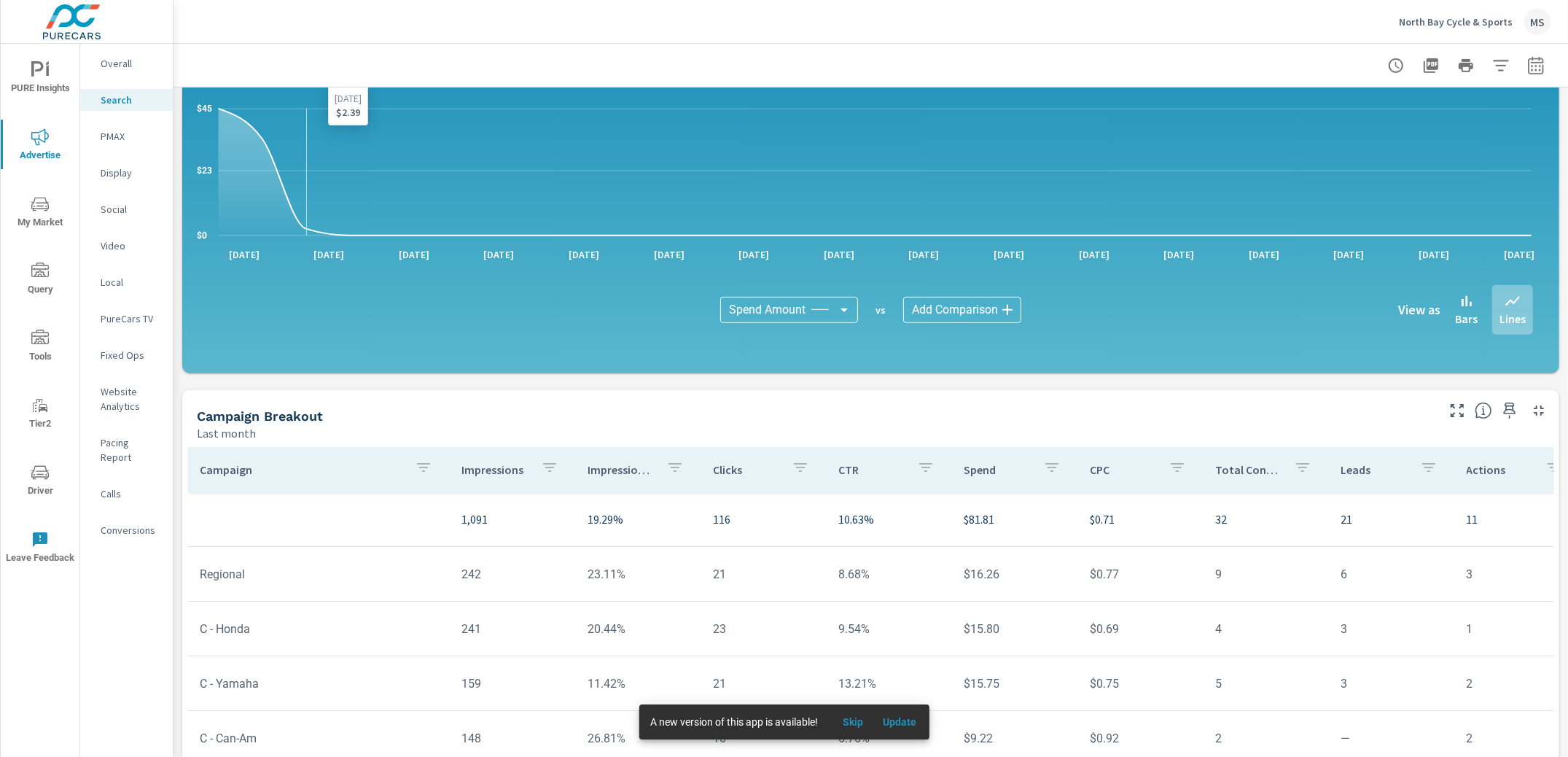
scroll to position [734, 0]
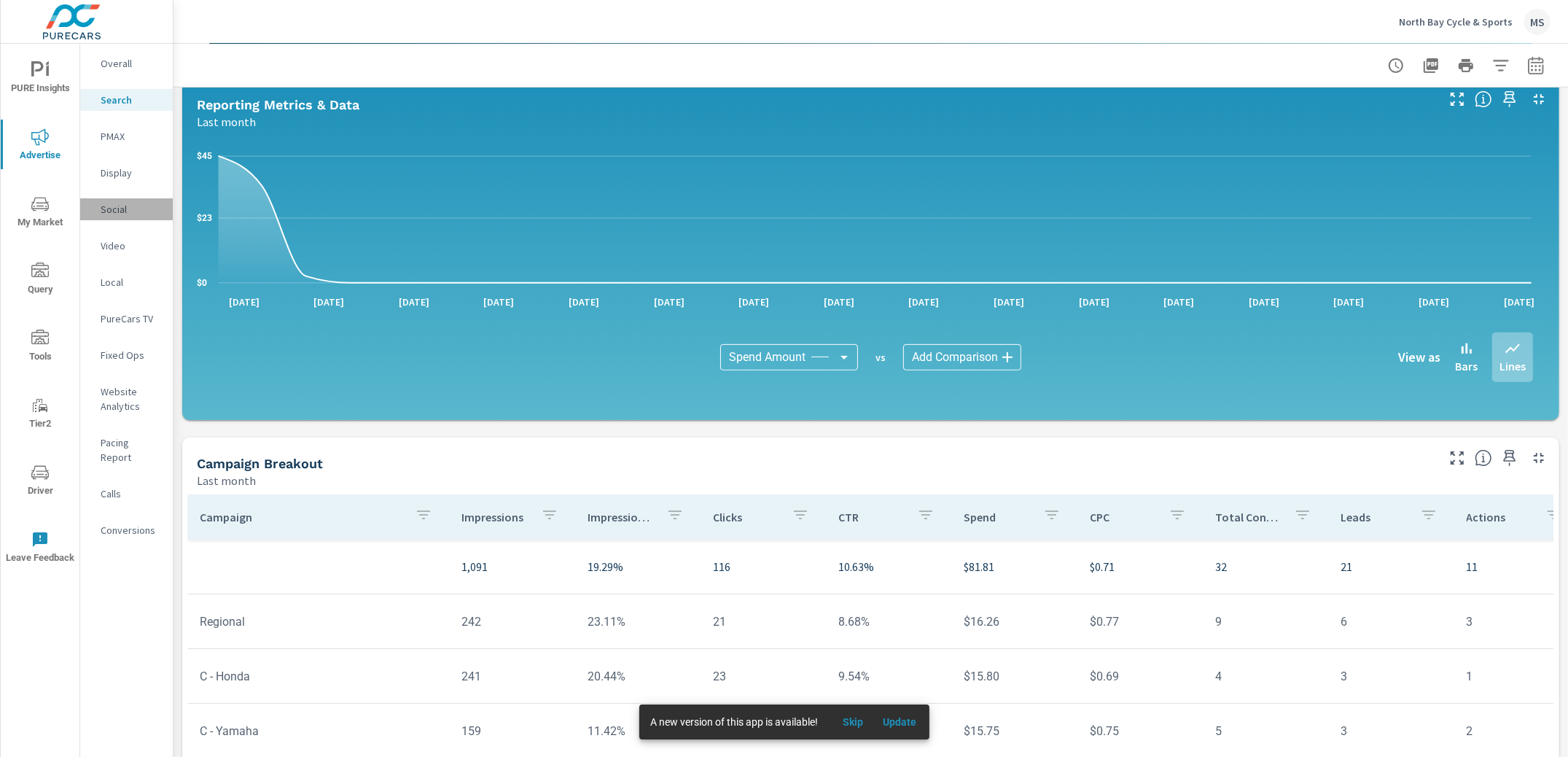
click at [124, 210] on p "Social" at bounding box center [131, 209] width 61 height 15
